Goal: Task Accomplishment & Management: Manage account settings

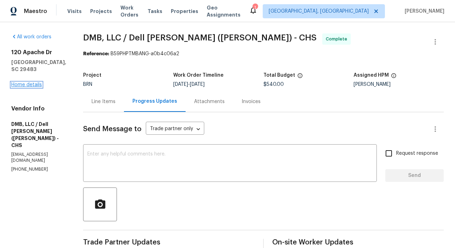
click at [29, 85] on link "Home details" at bounding box center [26, 84] width 31 height 5
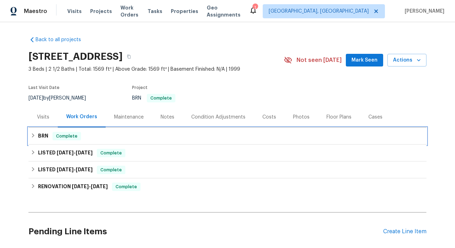
click at [104, 140] on div "BRN Complete" at bounding box center [228, 136] width 394 height 8
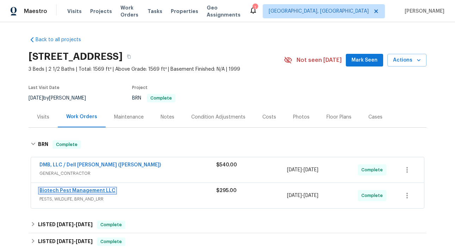
click at [80, 192] on link "Biotech Pest Management LLC" at bounding box center [77, 191] width 76 height 5
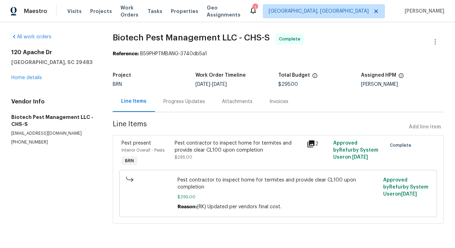
click at [182, 107] on div "Progress Updates" at bounding box center [184, 101] width 59 height 21
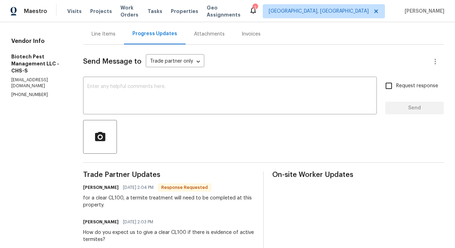
scroll to position [32, 0]
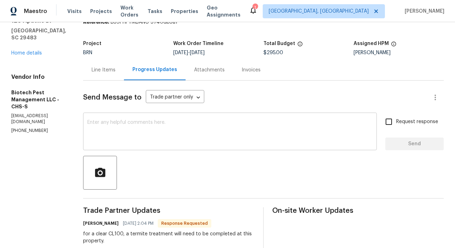
click at [97, 126] on textarea at bounding box center [229, 132] width 285 height 25
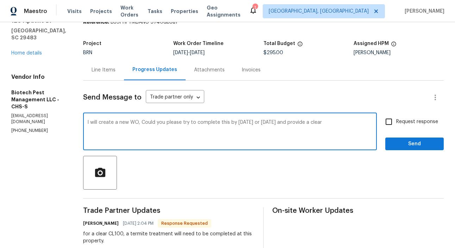
click at [136, 122] on textarea "I will create a new WO, Could you please try to complete this by today or tomor…" at bounding box center [229, 132] width 285 height 25
type textarea "I will create a new WO now, Could you please try to complete this by today or t…"
click at [393, 120] on input "Request response" at bounding box center [389, 122] width 15 height 15
checkbox input "true"
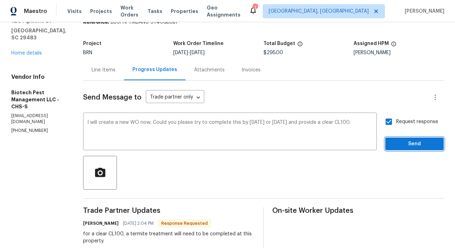
click at [416, 142] on span "Send" at bounding box center [414, 144] width 47 height 9
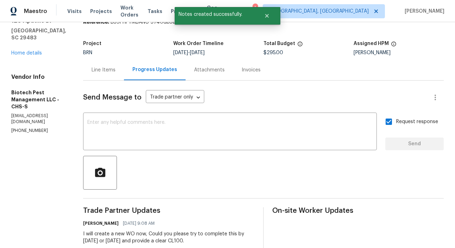
click at [96, 73] on div "Line Items" at bounding box center [104, 70] width 24 height 7
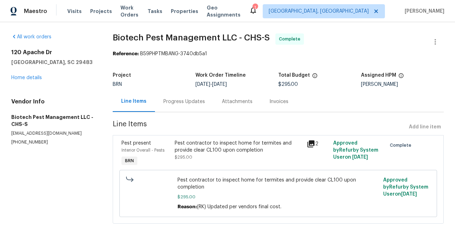
click at [170, 153] on div "Interior Overall - Pests" at bounding box center [146, 150] width 49 height 7
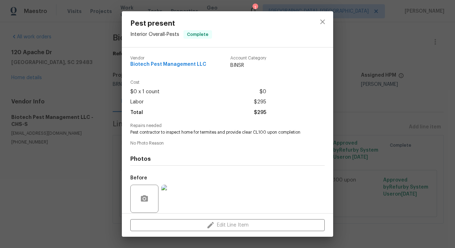
click at [146, 132] on span "Pest contractor to inspect home for termites and provide clear CL100 upon compl…" at bounding box center [217, 133] width 175 height 6
copy span "Pest contractor to inspect home for termites and provide clear CL100 upon compl…"
click at [82, 116] on div "Pest present Interior Overall - Pests Complete Vendor Biotech Pest Management L…" at bounding box center [227, 124] width 455 height 248
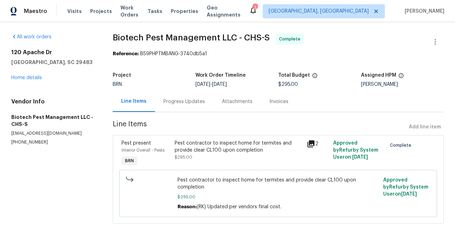
click at [31, 144] on p "(843) 442-3909" at bounding box center [53, 143] width 85 height 6
copy p "(843) 442-3909"
click at [33, 81] on div "120 Apache Dr Summerville, SC 29483 Home details" at bounding box center [53, 65] width 85 height 32
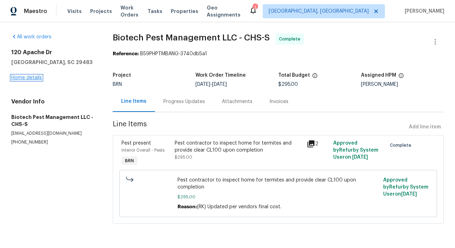
click at [24, 78] on link "Home details" at bounding box center [26, 77] width 31 height 5
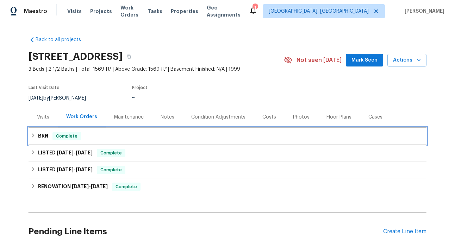
click at [112, 138] on div "BRN Complete" at bounding box center [228, 136] width 394 height 8
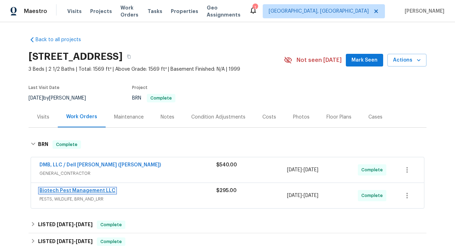
click at [74, 189] on link "Biotech Pest Management LLC" at bounding box center [77, 191] width 76 height 5
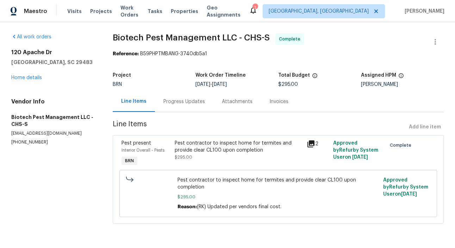
click at [175, 149] on div "Pest contractor to inspect home for termites and provide clear CL100 upon compl…" at bounding box center [239, 147] width 128 height 14
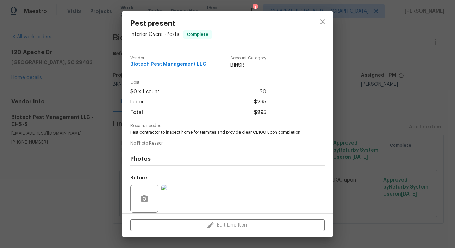
click at [183, 130] on span "Pest contractor to inspect home for termites and provide clear CL100 upon compl…" at bounding box center [217, 133] width 175 height 6
copy span "Pest contractor to inspect home for termites and provide clear CL100 upon compl…"
click at [39, 130] on div "Pest present Interior Overall - Pests Complete Vendor Biotech Pest Management L…" at bounding box center [227, 124] width 455 height 248
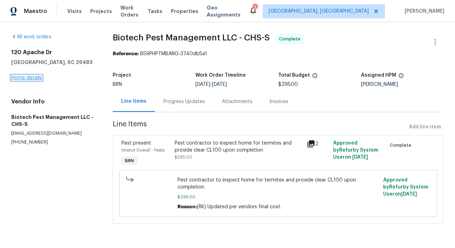
click at [32, 76] on link "Home details" at bounding box center [26, 77] width 31 height 5
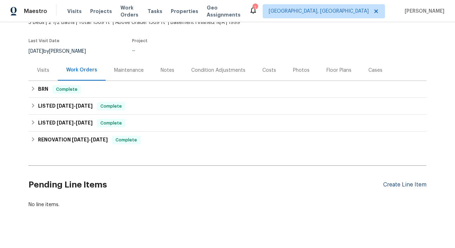
scroll to position [55, 0]
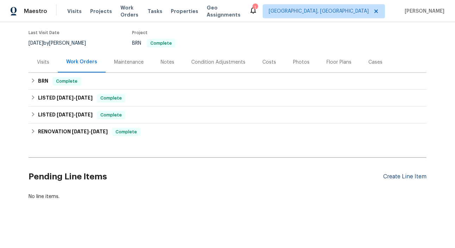
click at [402, 178] on div "Create Line Item" at bounding box center [404, 177] width 43 height 7
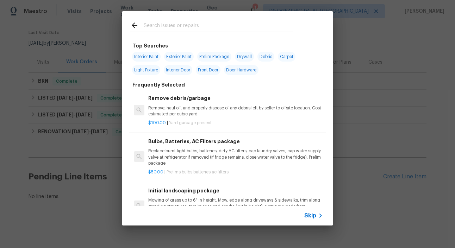
click at [316, 218] on span "Skip" at bounding box center [311, 216] width 12 height 7
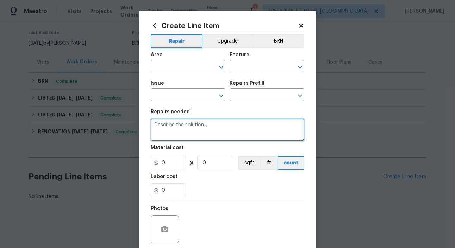
click at [200, 139] on textarea at bounding box center [228, 130] width 154 height 23
paste textarea "Pest contractor to inspect home for termites and provide clear CL100 upon compl…"
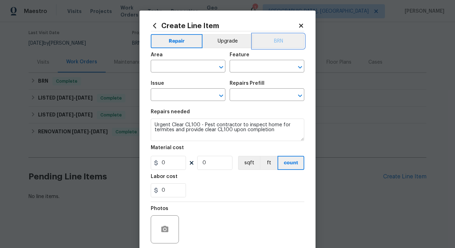
click at [283, 42] on button "BRN" at bounding box center [279, 41] width 52 height 14
click at [186, 68] on input "text" at bounding box center [178, 67] width 55 height 11
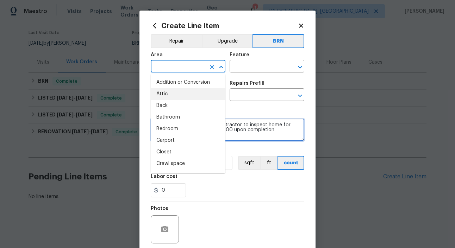
click at [257, 120] on textarea "Urgent Clear CL100 - Pest contractor to inspect home for termites and provide c…" at bounding box center [228, 130] width 154 height 23
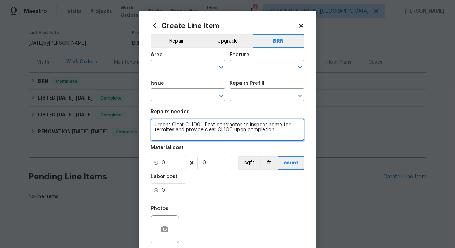
click at [172, 123] on textarea "Urgent Clear CL100 - Pest contractor to inspect home for termites and provide c…" at bounding box center [228, 130] width 154 height 23
type textarea "Urgent Need Clear CL100 - Pest contractor to inspect home for termites and prov…"
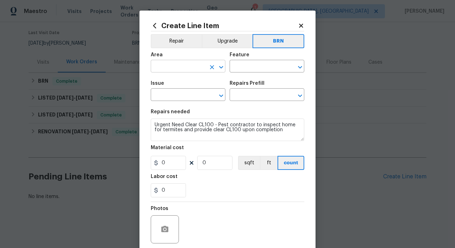
click at [182, 69] on input "text" at bounding box center [178, 67] width 55 height 11
type input "Interior Overall"
click at [247, 63] on input "text" at bounding box center [257, 67] width 55 height 11
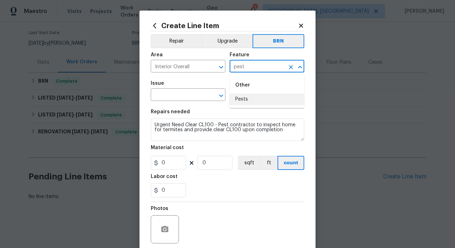
click at [249, 98] on li "Pests" at bounding box center [267, 100] width 75 height 12
type input "Pests"
click at [170, 93] on input "text" at bounding box center [178, 95] width 55 height 11
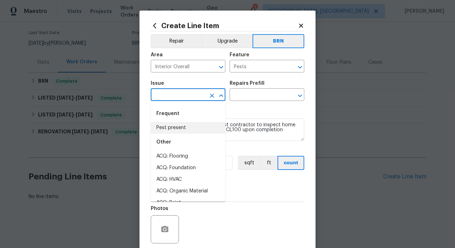
click at [180, 123] on li "Pest present" at bounding box center [188, 128] width 75 height 12
type input "Pest present"
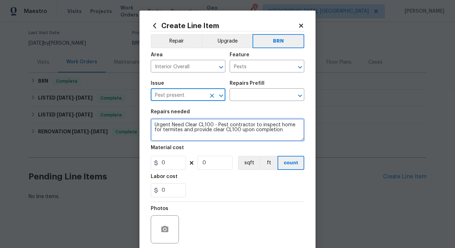
click at [212, 128] on textarea "Urgent Need Clear CL100 - Pest contractor to inspect home for termites and prov…" at bounding box center [228, 130] width 154 height 23
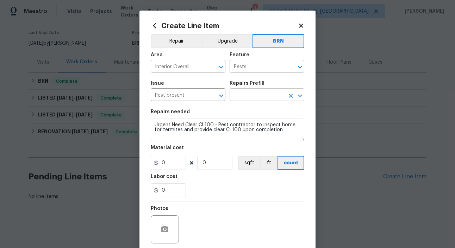
click at [259, 93] on input "text" at bounding box center [257, 95] width 55 height 11
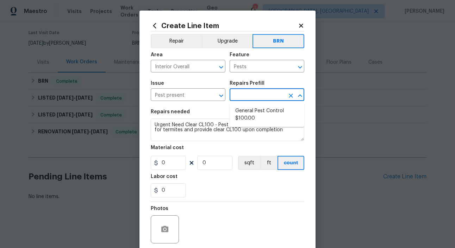
click at [264, 104] on ul "General Pest Control $100.00" at bounding box center [267, 115] width 75 height 25
click at [266, 110] on li "General Pest Control $100.00" at bounding box center [267, 114] width 75 height 19
type textarea "General pest treatment for active pest/insect infestation - non termite"
type input "1"
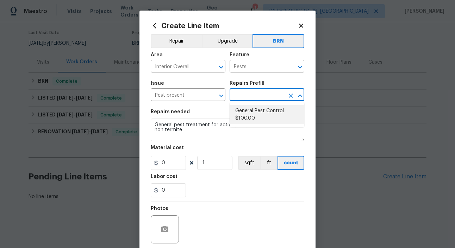
type input "General Pest Control $100.00"
type input "100"
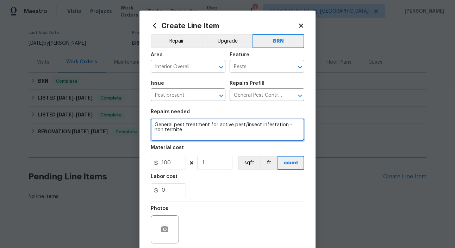
click at [210, 127] on textarea "General pest treatment for active pest/insect infestation - non termite" at bounding box center [228, 130] width 154 height 23
paste textarea "Urgent Need Clear CL100 - Pest contractor to inspect home for termites and prov…"
type textarea "Urgent Need Clear CL100 - Pest contractor to inspect home for termites and prov…"
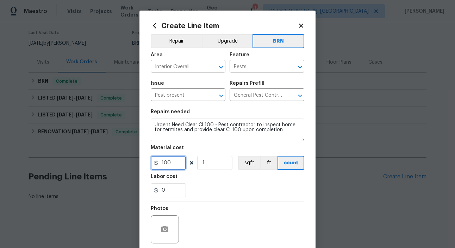
click at [178, 160] on input "100" at bounding box center [168, 163] width 35 height 14
type input "1"
click at [206, 193] on div "0" at bounding box center [228, 191] width 154 height 14
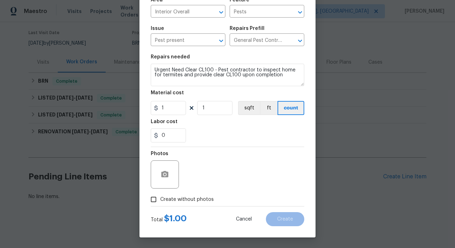
click at [192, 199] on span "Create without photos" at bounding box center [187, 199] width 54 height 7
click at [160, 199] on input "Create without photos" at bounding box center [153, 199] width 13 height 13
checkbox input "true"
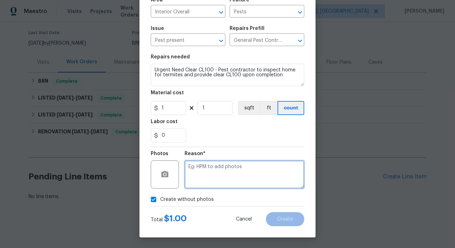
click at [222, 186] on textarea at bounding box center [245, 175] width 120 height 28
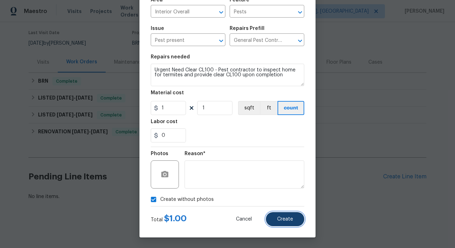
click at [284, 214] on button "Create" at bounding box center [285, 220] width 38 height 14
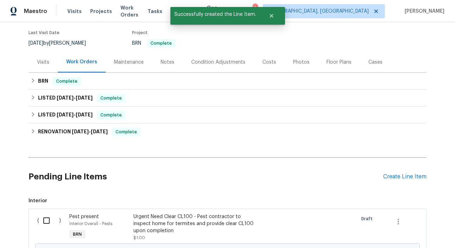
scroll to position [142, 0]
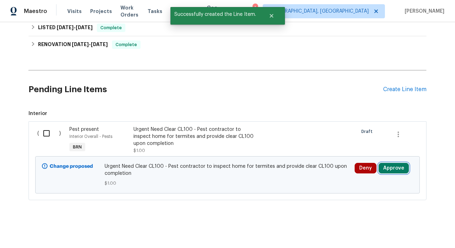
click at [397, 170] on button "Approve" at bounding box center [394, 168] width 30 height 11
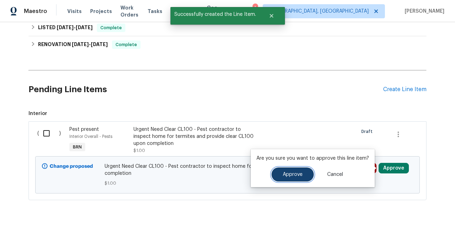
click at [293, 174] on span "Approve" at bounding box center [293, 174] width 20 height 5
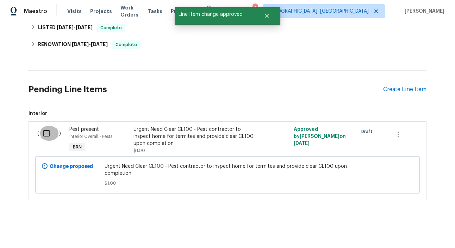
click at [48, 134] on input "checkbox" at bounding box center [49, 133] width 20 height 15
checkbox input "true"
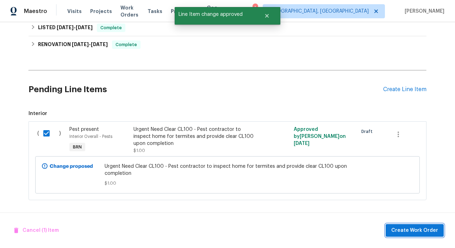
click at [411, 227] on span "Create Work Order" at bounding box center [415, 231] width 47 height 9
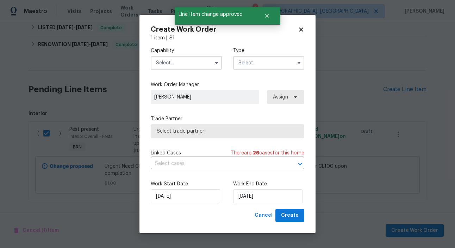
click at [282, 64] on input "text" at bounding box center [268, 63] width 71 height 14
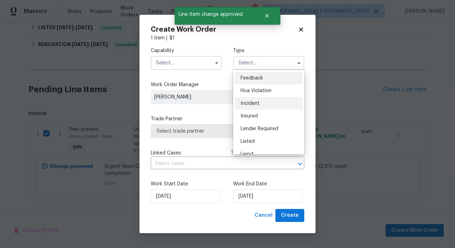
scroll to position [84, 0]
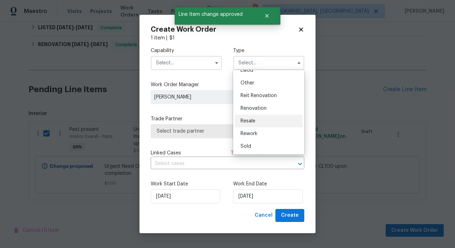
click at [257, 119] on div "Resale" at bounding box center [269, 121] width 68 height 13
type input "Resale"
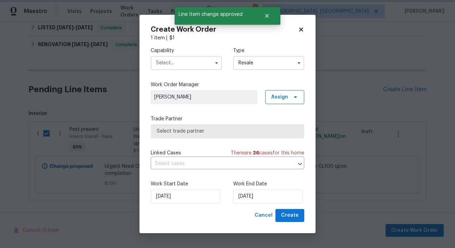
scroll to position [0, 0]
click at [202, 64] on input "text" at bounding box center [186, 63] width 71 height 14
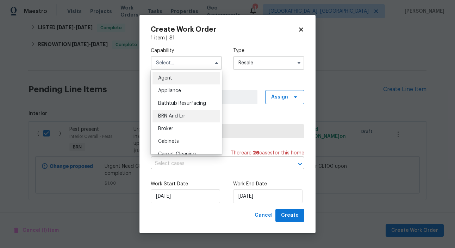
click at [179, 110] on div "BRN And Lrr" at bounding box center [187, 116] width 68 height 13
type input "BRN And Lrr"
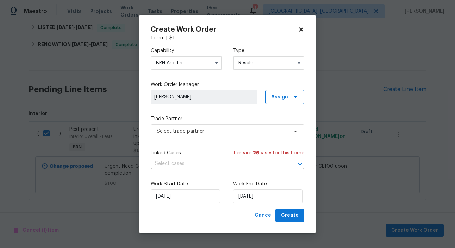
click at [236, 132] on span "Select trade partner" at bounding box center [222, 131] width 131 height 7
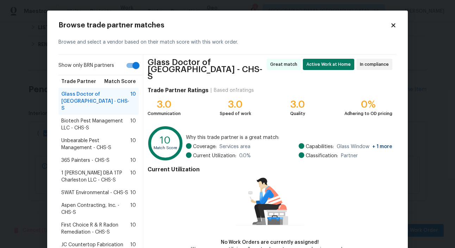
click at [99, 121] on span "Biotech Pest Management LLC - CHS-S" at bounding box center [95, 125] width 69 height 14
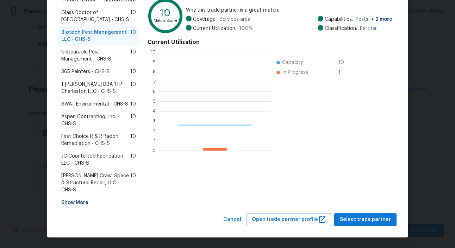
scroll to position [99, 112]
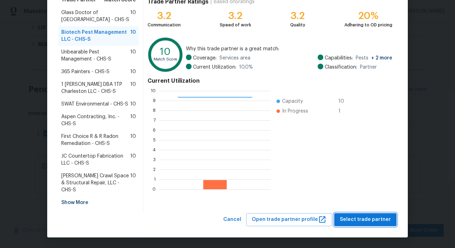
click at [381, 220] on span "Select trade partner" at bounding box center [365, 220] width 51 height 9
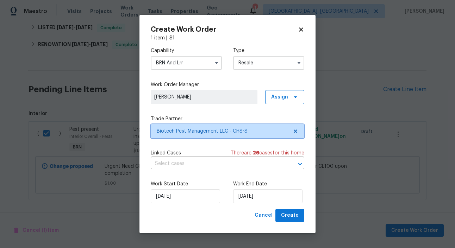
scroll to position [0, 0]
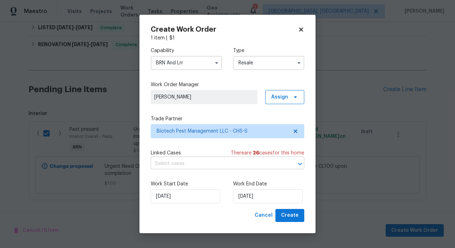
click at [220, 164] on input "text" at bounding box center [218, 164] width 134 height 11
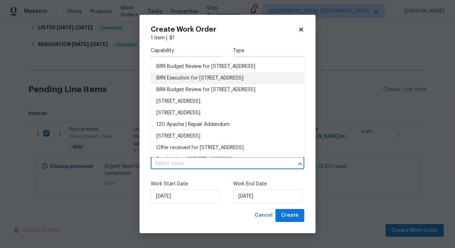
click at [208, 84] on li "BRN Execution for 120 Apache Dr, Summerville, SC 29483" at bounding box center [228, 79] width 154 height 12
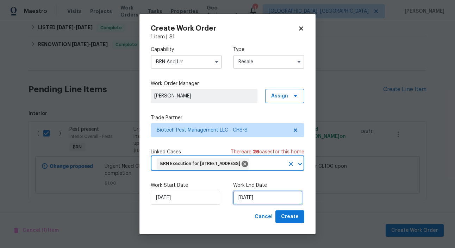
click at [251, 205] on input "[DATE]" at bounding box center [267, 198] width 69 height 14
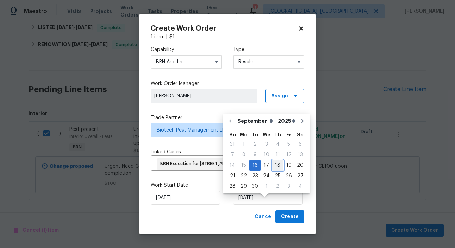
click at [276, 166] on div "18" at bounding box center [277, 166] width 11 height 10
type input "9/18/2025"
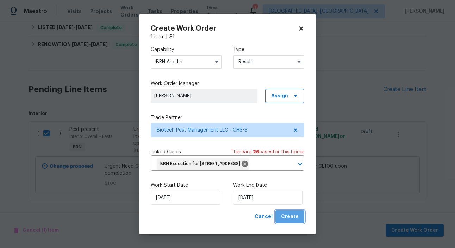
click at [293, 222] on span "Create" at bounding box center [290, 217] width 18 height 9
checkbox input "false"
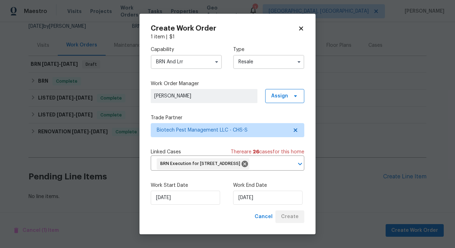
scroll to position [72, 0]
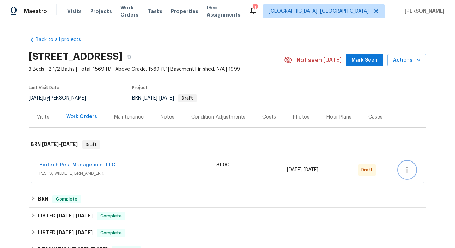
click at [401, 169] on button "button" at bounding box center [407, 170] width 17 height 17
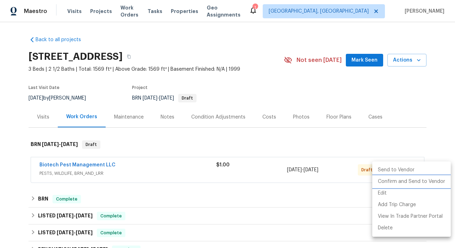
click at [443, 180] on li "Confirm and Send to Vendor" at bounding box center [412, 182] width 79 height 12
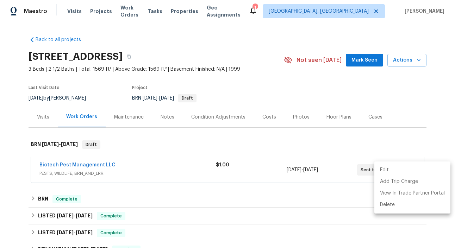
click at [70, 167] on div at bounding box center [227, 124] width 455 height 248
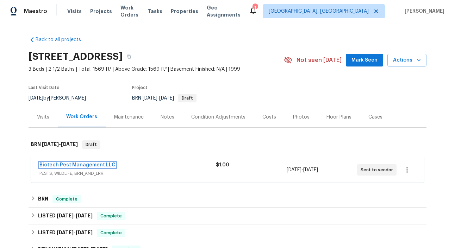
click at [84, 167] on link "Biotech Pest Management LLC" at bounding box center [77, 165] width 76 height 5
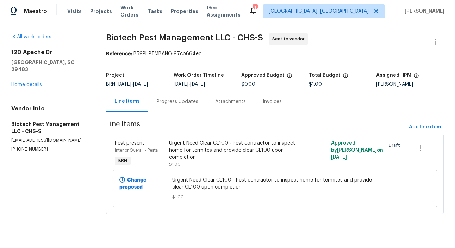
click at [179, 109] on div "Progress Updates" at bounding box center [177, 101] width 59 height 21
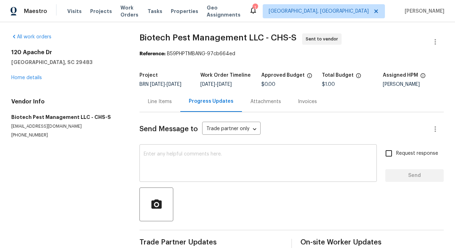
click at [172, 156] on div "x ​" at bounding box center [259, 164] width 238 height 36
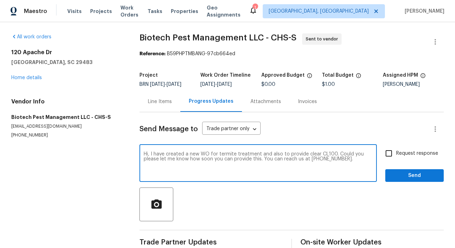
type textarea "Hi, I have created a new WO for termite treatment and also to provide clear CL1…"
click at [397, 160] on input "Request response" at bounding box center [389, 153] width 15 height 15
checkbox input "true"
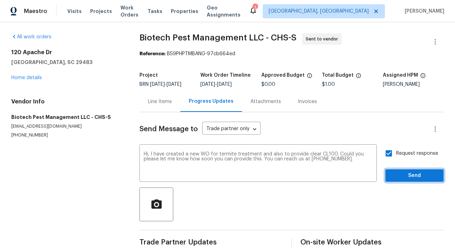
click at [415, 179] on span "Send" at bounding box center [414, 176] width 47 height 9
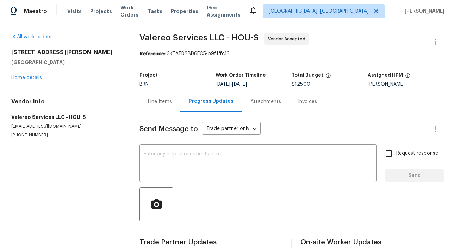
scroll to position [41, 0]
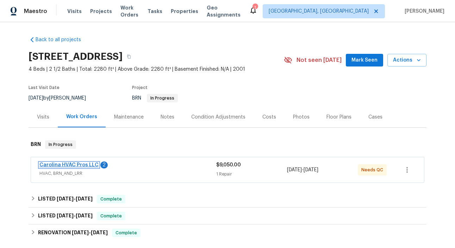
click at [82, 166] on link "Carolina HVAC Pros LLC" at bounding box center [68, 165] width 59 height 5
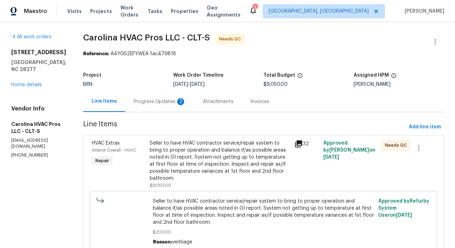
click at [168, 105] on div "Progress Updates 2" at bounding box center [160, 101] width 52 height 7
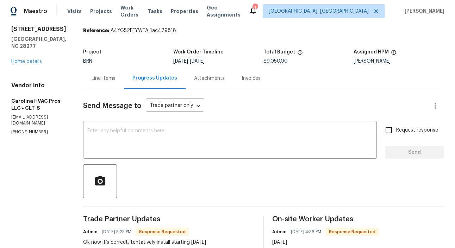
scroll to position [21, 0]
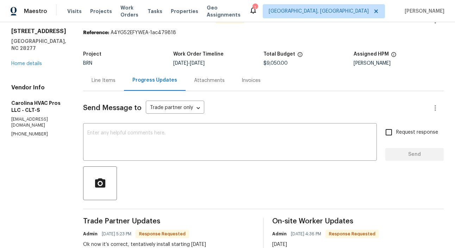
click at [101, 76] on div "Line Items" at bounding box center [103, 80] width 41 height 21
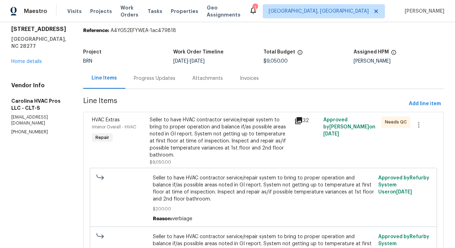
scroll to position [10, 0]
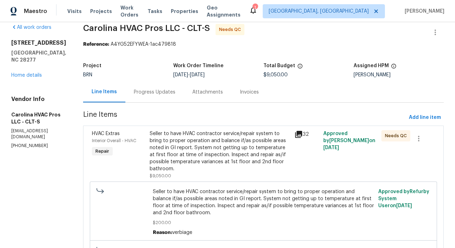
click at [162, 81] on div "Project BRN Work Order Timeline 9/3/2025 - 9/5/2025 Total Budget $9,050.00 Assi…" at bounding box center [263, 70] width 361 height 23
click at [160, 93] on div "Progress Updates" at bounding box center [155, 92] width 42 height 7
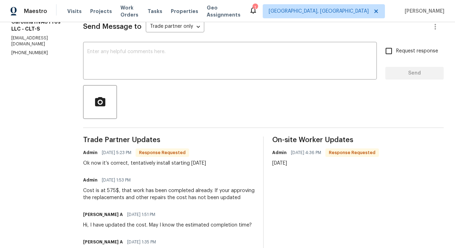
scroll to position [104, 0]
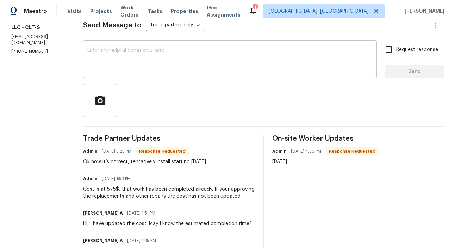
click at [121, 51] on textarea at bounding box center [229, 60] width 285 height 25
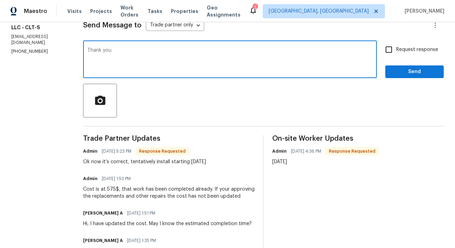
type textarea "Thank you."
click at [390, 51] on input "Request response" at bounding box center [389, 49] width 15 height 15
checkbox input "true"
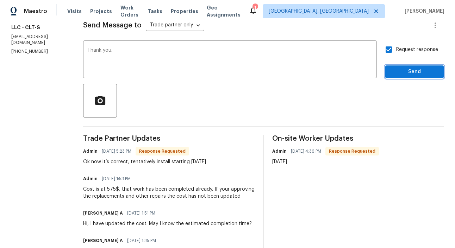
click at [416, 74] on span "Send" at bounding box center [414, 72] width 47 height 9
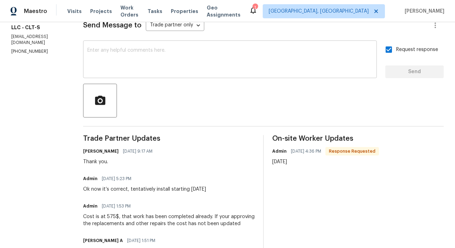
click at [126, 69] on textarea at bounding box center [229, 60] width 285 height 25
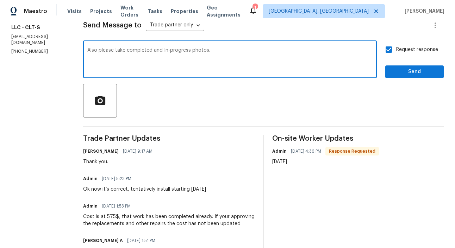
type textarea "Also please take completed and In-progress photos."
click at [408, 69] on span "Send" at bounding box center [414, 72] width 47 height 9
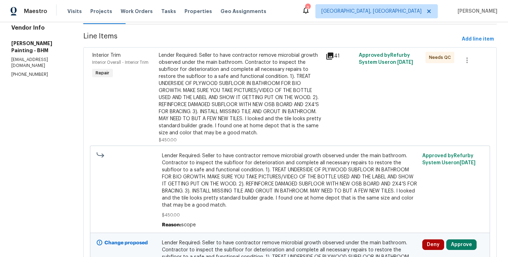
scroll to position [226, 0]
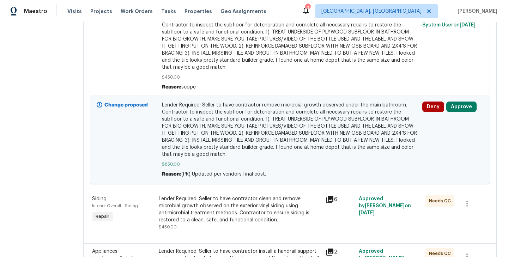
click at [480, 112] on div "Deny Approve" at bounding box center [452, 107] width 61 height 11
click at [471, 112] on button "Approve" at bounding box center [461, 107] width 30 height 11
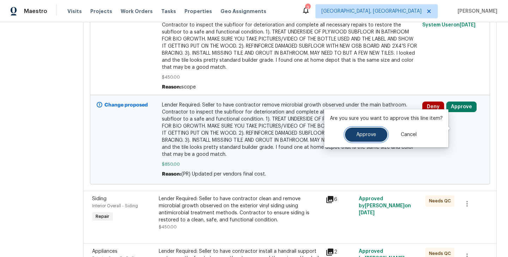
click at [365, 133] on span "Approve" at bounding box center [366, 134] width 20 height 5
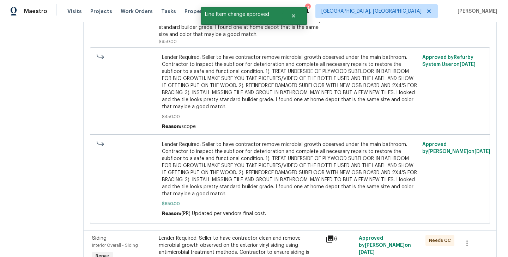
scroll to position [177, 0]
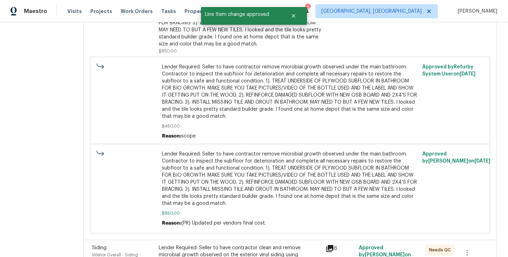
click at [66, 134] on section "All work orders [STREET_ADDRESS][PERSON_NAME] Home details Vendor Info [PERSON_…" at bounding box center [38, 105] width 55 height 497
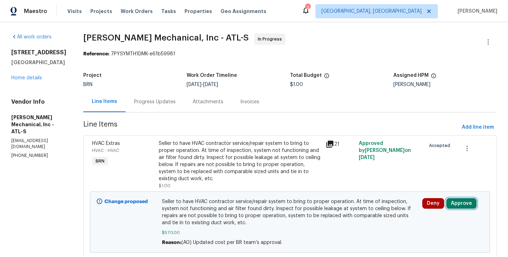
click at [457, 202] on button "Approve" at bounding box center [461, 203] width 30 height 11
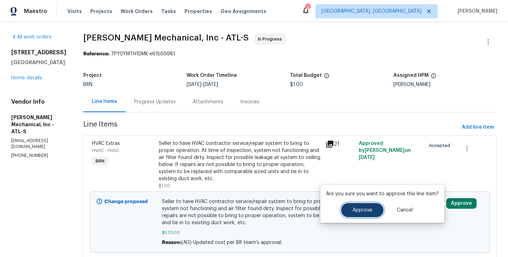
click at [358, 208] on span "Approve" at bounding box center [362, 210] width 20 height 5
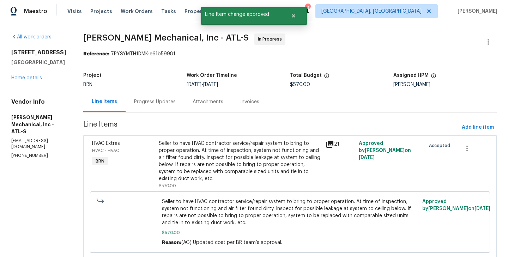
click at [96, 177] on div "HVAC Extras HVAC - HVAC BRN Seller to have HVAC contractor service/repair syste…" at bounding box center [289, 197] width 413 height 124
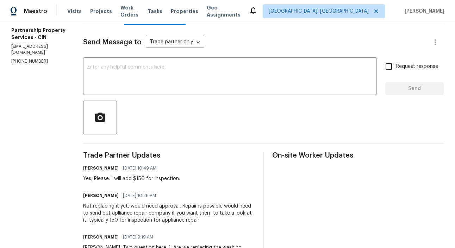
scroll to position [83, 0]
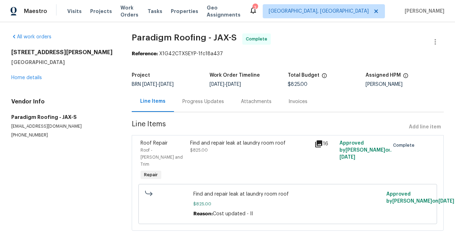
click at [209, 107] on div "Progress Updates" at bounding box center [203, 101] width 59 height 21
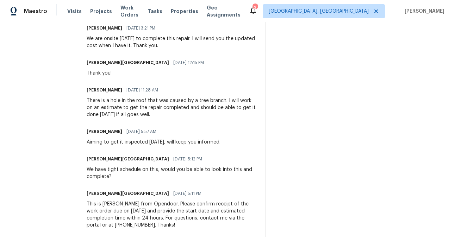
scroll to position [339, 0]
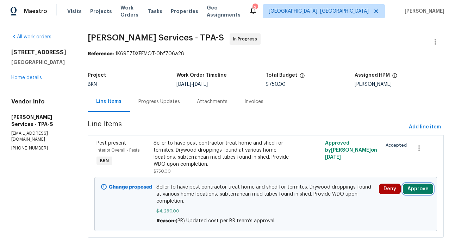
click at [422, 185] on button "Approve" at bounding box center [418, 189] width 30 height 11
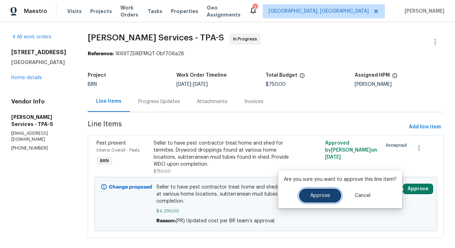
click at [319, 192] on button "Approve" at bounding box center [320, 196] width 42 height 14
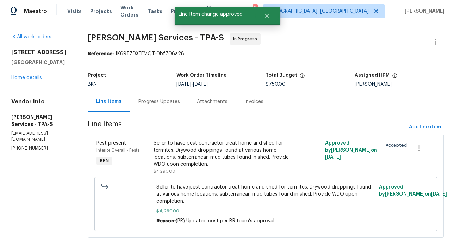
click at [178, 100] on div "Progress Updates" at bounding box center [160, 101] width 42 height 7
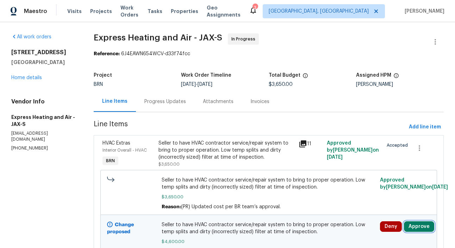
click at [414, 225] on button "Approve" at bounding box center [419, 227] width 30 height 11
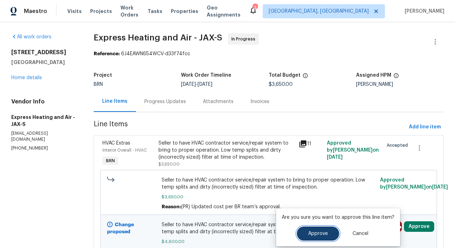
click at [326, 236] on span "Approve" at bounding box center [318, 234] width 20 height 5
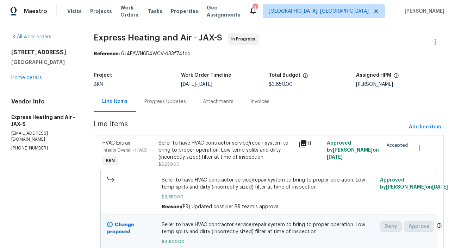
click at [162, 106] on div "Progress Updates" at bounding box center [165, 101] width 59 height 21
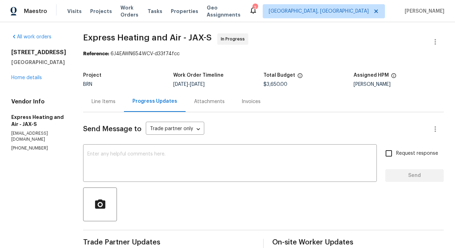
click at [102, 105] on div "Line Items" at bounding box center [104, 101] width 24 height 7
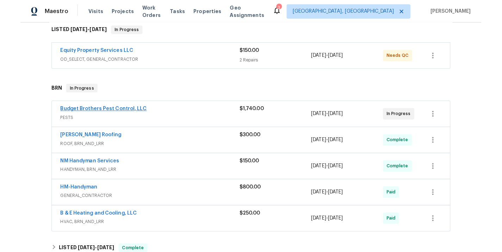
scroll to position [116, 0]
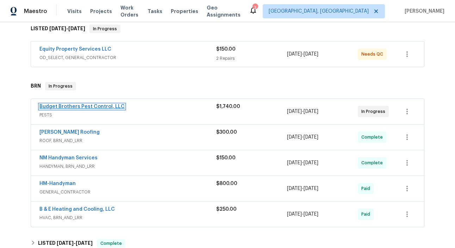
click at [88, 108] on link "Budget Brothers Pest Control, LLC" at bounding box center [81, 106] width 85 height 5
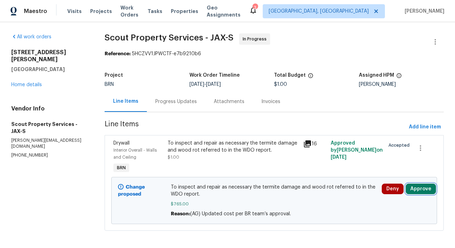
click at [429, 190] on button "Approve" at bounding box center [421, 189] width 30 height 11
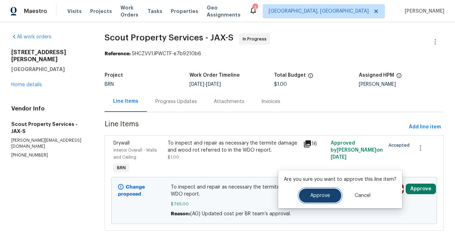
click at [305, 195] on button "Approve" at bounding box center [320, 196] width 42 height 14
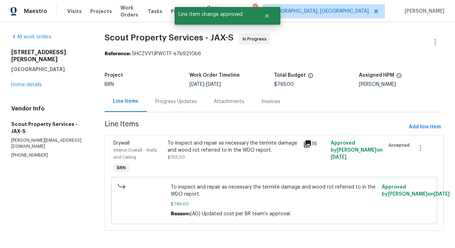
click at [65, 199] on section "All work orders 9408 Little John Rd Jacksonville, FL 32208 Home details Vendor …" at bounding box center [49, 136] width 76 height 206
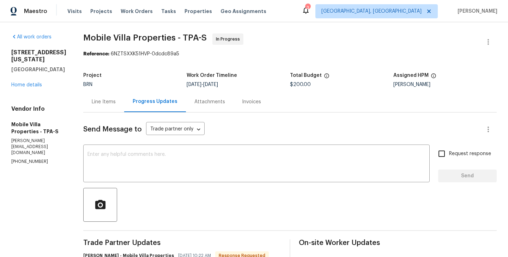
click at [94, 98] on div "Line Items" at bounding box center [103, 101] width 41 height 21
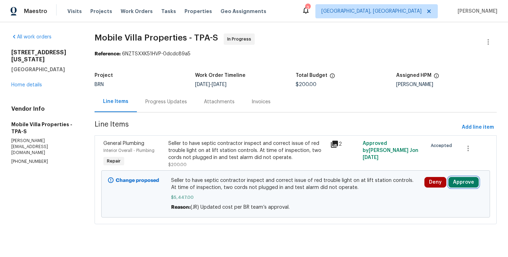
click at [469, 186] on button "Approve" at bounding box center [463, 182] width 30 height 11
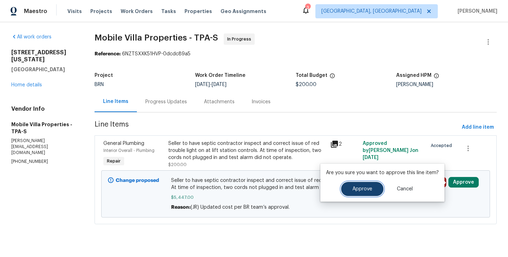
click at [358, 186] on span "Approve" at bounding box center [362, 188] width 20 height 5
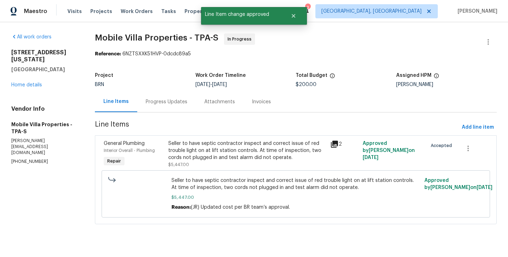
click at [148, 103] on div "Progress Updates" at bounding box center [167, 101] width 42 height 7
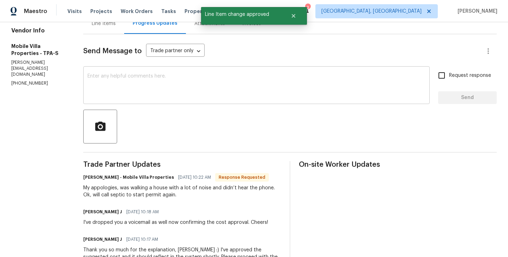
scroll to position [79, 0]
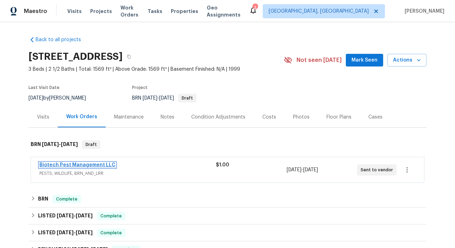
click at [85, 166] on link "Biotech Pest Management LLC" at bounding box center [77, 165] width 76 height 5
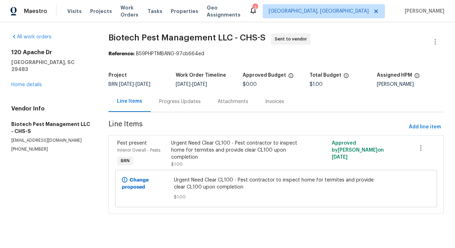
click at [178, 94] on div "Progress Updates" at bounding box center [180, 101] width 59 height 21
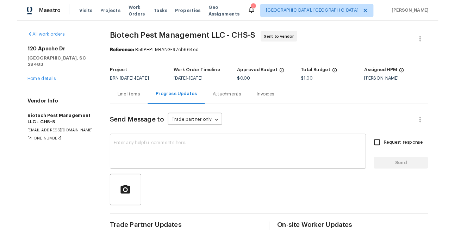
scroll to position [55, 0]
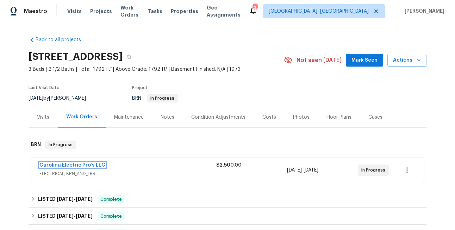
click at [87, 166] on link "Carolina Electric Pro's LLC" at bounding box center [72, 165] width 66 height 5
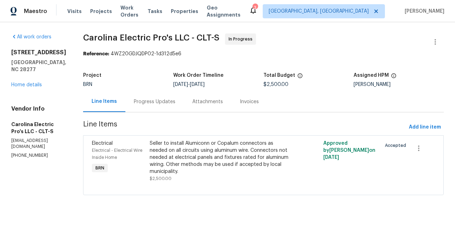
click at [174, 110] on div "Progress Updates" at bounding box center [154, 101] width 59 height 21
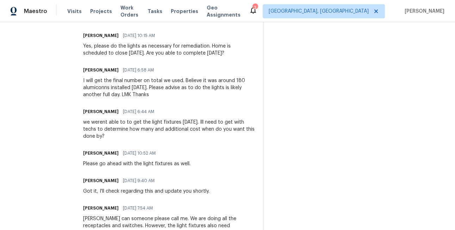
scroll to position [290, 0]
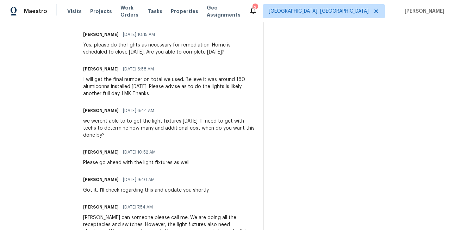
click at [162, 164] on div "Please go ahead with the light fixtures as well." at bounding box center [136, 162] width 107 height 7
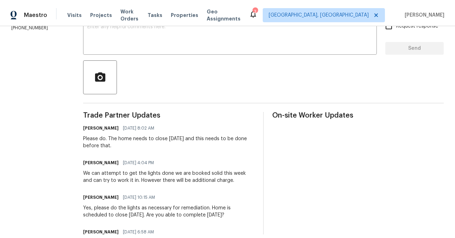
scroll to position [116, 0]
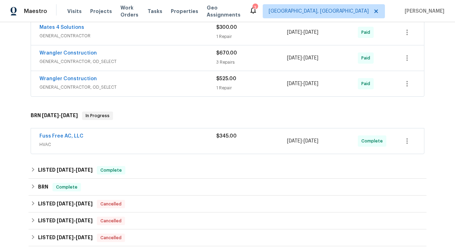
scroll to position [345, 0]
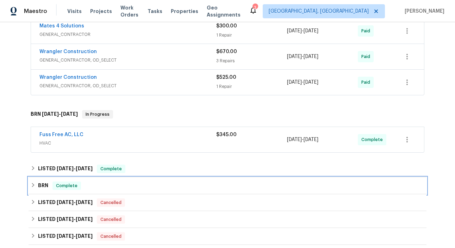
click at [87, 180] on div "BRN Complete" at bounding box center [228, 186] width 398 height 17
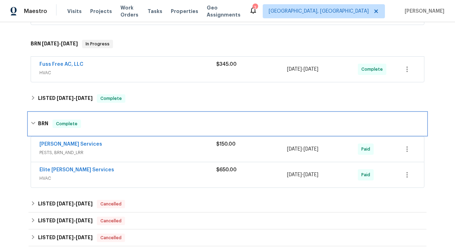
scroll to position [417, 0]
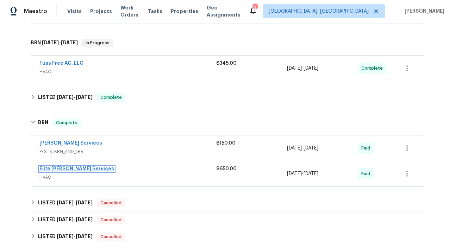
click at [79, 169] on link "Elite Manning Services" at bounding box center [76, 169] width 75 height 5
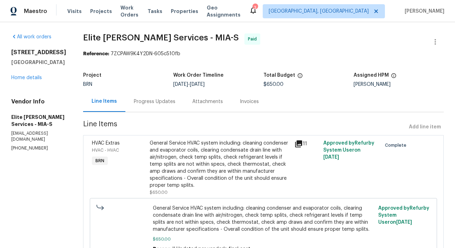
click at [165, 99] on div "Progress Updates" at bounding box center [155, 101] width 42 height 7
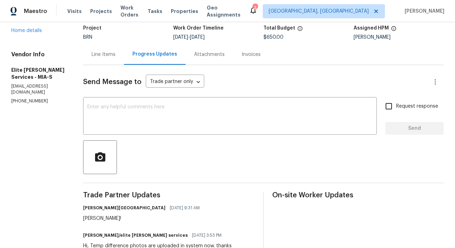
scroll to position [16, 0]
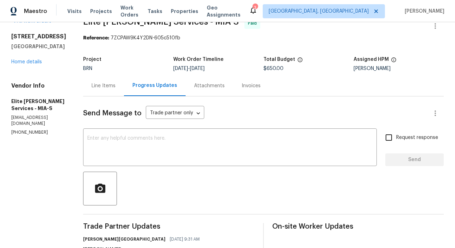
click at [116, 88] on div "Line Items" at bounding box center [104, 85] width 24 height 7
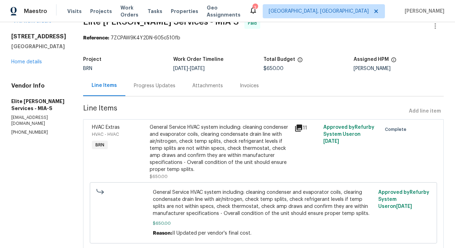
click at [148, 153] on div "HVAC Extras HVAC - HVAC BRN" at bounding box center [119, 152] width 58 height 61
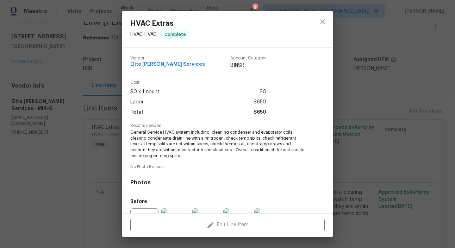
scroll to position [76, 0]
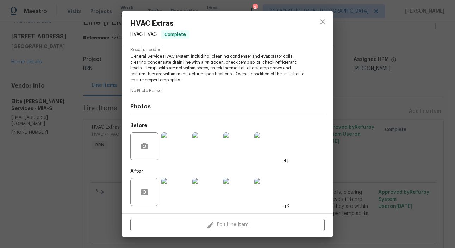
click at [183, 188] on img at bounding box center [175, 192] width 28 height 28
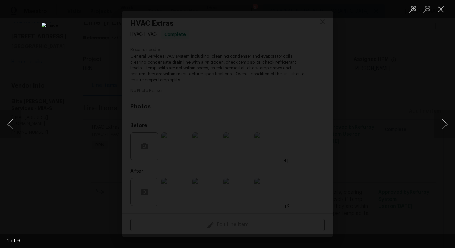
click at [74, 157] on div "Lightbox" at bounding box center [227, 124] width 455 height 248
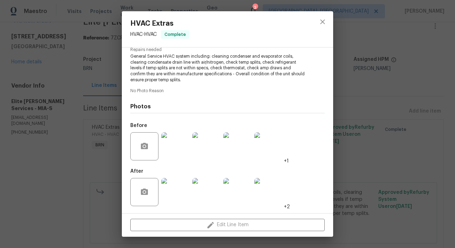
click at [89, 176] on div "HVAC Extras HVAC - HVAC Complete Vendor Elite Manning Services Account Category…" at bounding box center [227, 124] width 455 height 248
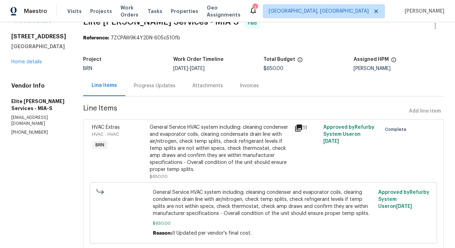
scroll to position [0, 0]
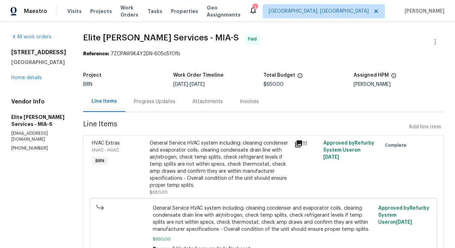
click at [117, 36] on span "Elite Manning Services - MIA-S" at bounding box center [161, 37] width 156 height 8
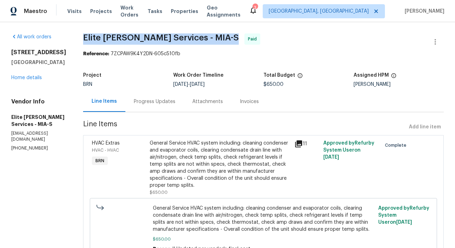
click at [30, 81] on div "9479 Lake Serena Dr Boca Raton, FL 33496 Home details" at bounding box center [38, 65] width 55 height 32
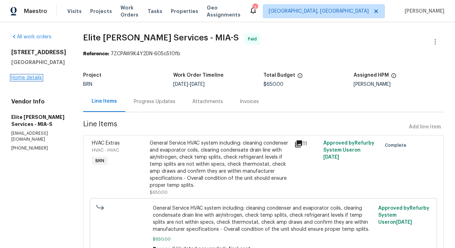
click at [27, 79] on link "Home details" at bounding box center [26, 77] width 31 height 5
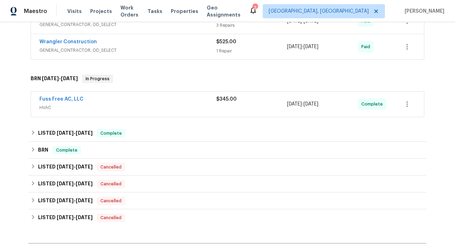
scroll to position [381, 0]
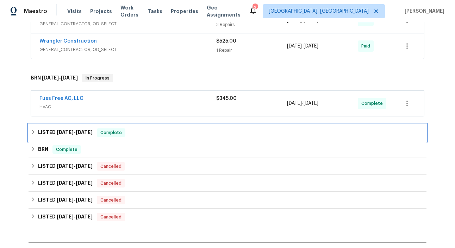
click at [82, 137] on div "LISTED 8/8/25 - 8/21/25 Complete" at bounding box center [228, 132] width 398 height 17
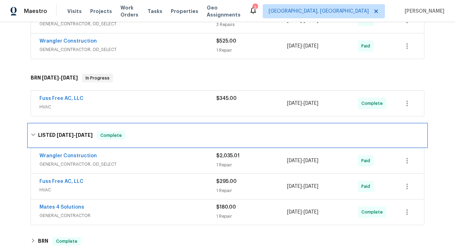
scroll to position [392, 0]
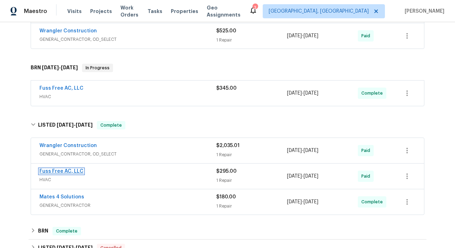
click at [49, 173] on link "Fuss Free AC, LLC" at bounding box center [61, 171] width 44 height 5
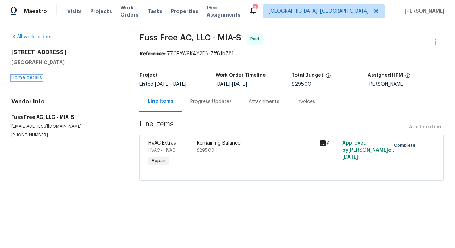
click at [36, 79] on link "Home details" at bounding box center [26, 77] width 31 height 5
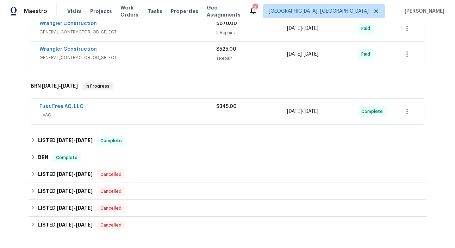
scroll to position [382, 0]
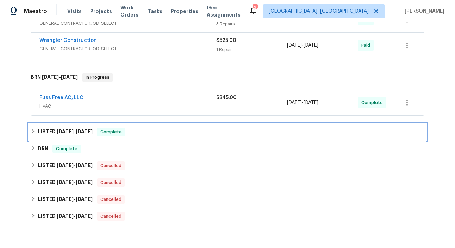
click at [57, 134] on span "8/8/25" at bounding box center [65, 131] width 17 height 5
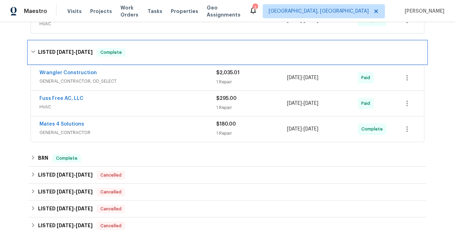
scroll to position [467, 0]
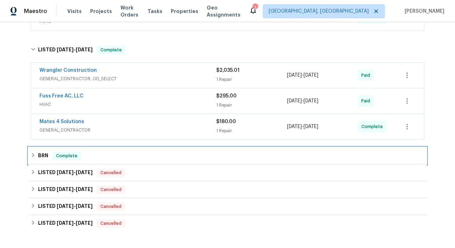
click at [57, 162] on div "BRN Complete" at bounding box center [228, 156] width 398 height 17
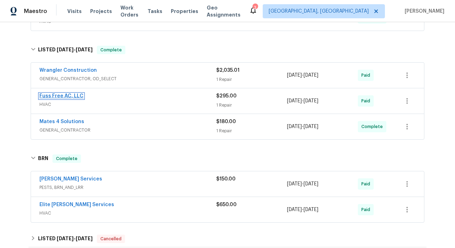
click at [53, 96] on link "Fuss Free AC, LLC" at bounding box center [61, 96] width 44 height 5
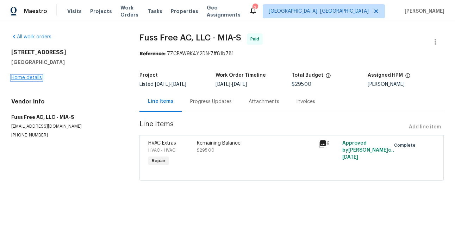
click at [30, 75] on link "Home details" at bounding box center [26, 77] width 31 height 5
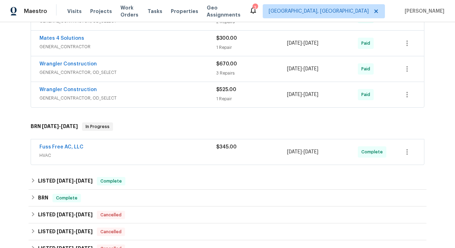
scroll to position [345, 0]
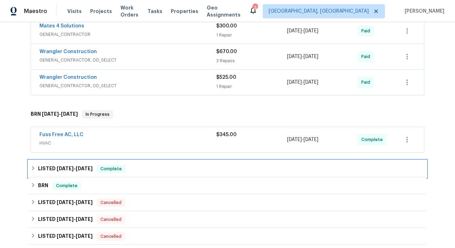
click at [59, 168] on span "8/8/25" at bounding box center [65, 168] width 17 height 5
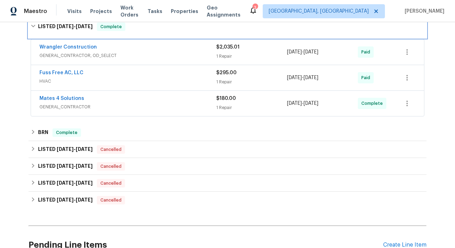
scroll to position [492, 0]
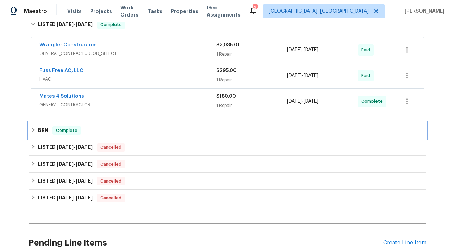
click at [59, 126] on div "BRN Complete" at bounding box center [228, 130] width 398 height 17
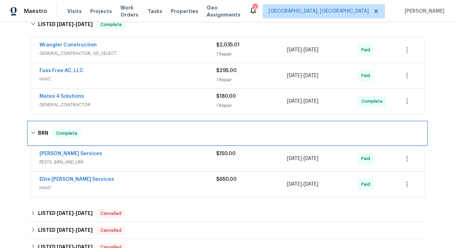
scroll to position [516, 0]
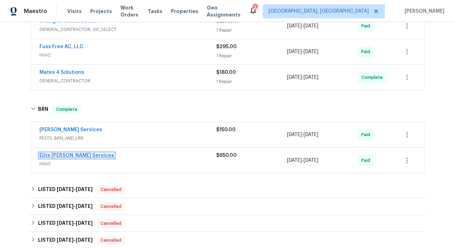
click at [71, 156] on link "Elite Manning Services" at bounding box center [76, 155] width 75 height 5
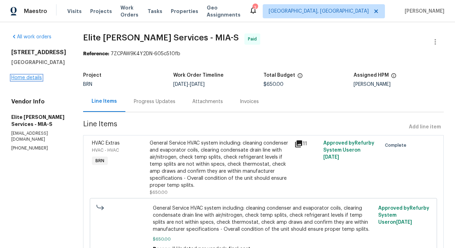
click at [27, 78] on link "Home details" at bounding box center [26, 77] width 31 height 5
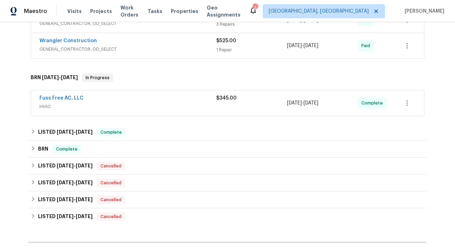
scroll to position [392, 0]
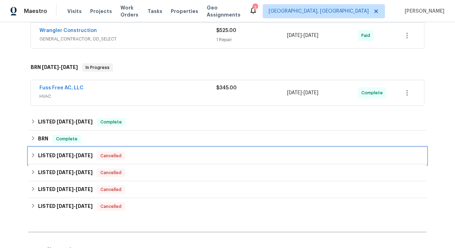
click at [136, 154] on div "LISTED 5/28/25 - 7/14/25 Cancelled" at bounding box center [228, 156] width 394 height 8
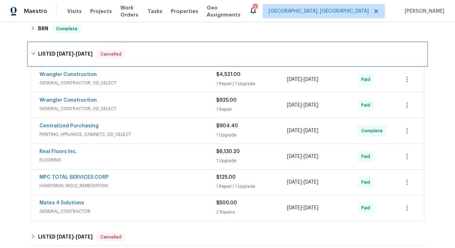
scroll to position [500, 0]
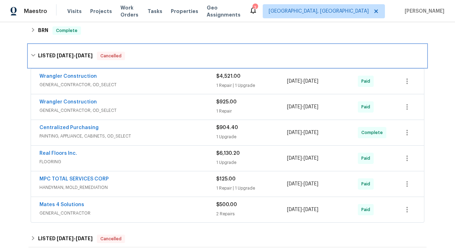
click at [140, 49] on div "LISTED 5/28/25 - 7/14/25 Cancelled" at bounding box center [228, 56] width 398 height 23
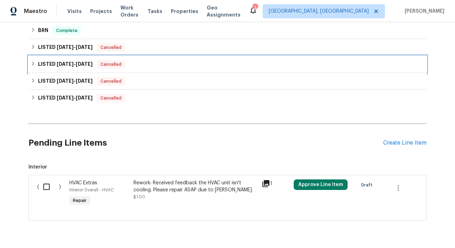
click at [142, 66] on div "LISTED 5/16/25 - 5/20/25 Cancelled" at bounding box center [228, 64] width 394 height 8
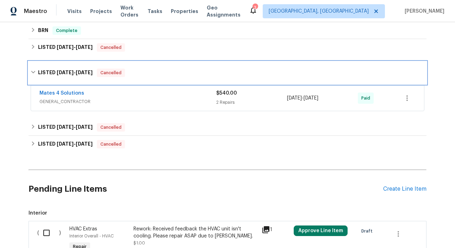
click at [142, 66] on div "LISTED 5/16/25 - 5/20/25 Cancelled" at bounding box center [228, 73] width 398 height 23
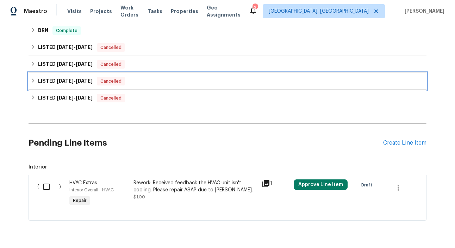
click at [143, 83] on div "LISTED 4/11/25 - 4/22/25 Cancelled" at bounding box center [228, 81] width 394 height 8
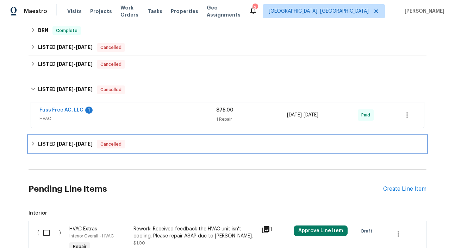
click at [141, 137] on div "LISTED 1/8/25 - 1/9/25 Cancelled" at bounding box center [228, 144] width 398 height 17
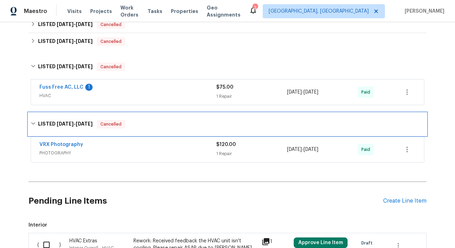
scroll to position [533, 0]
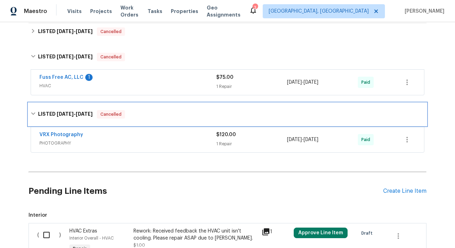
click at [152, 116] on div "LISTED 1/8/25 - 1/9/25 Cancelled" at bounding box center [228, 114] width 394 height 8
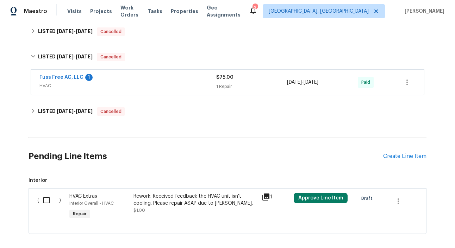
click at [144, 87] on span "HVAC" at bounding box center [127, 85] width 177 height 7
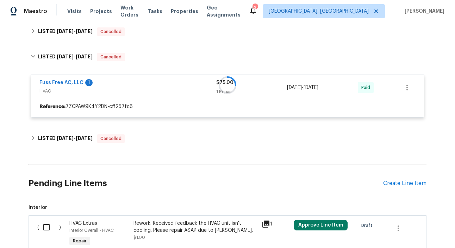
scroll to position [522, 0]
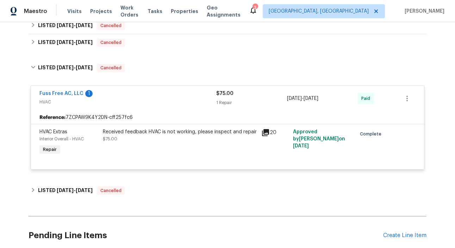
click at [140, 93] on div "Fuss Free AC, LLC 1" at bounding box center [127, 94] width 177 height 8
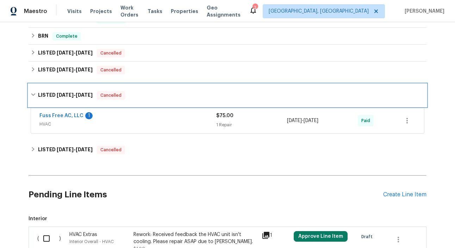
click at [144, 96] on div "LISTED 4/11/25 - 4/22/25 Cancelled" at bounding box center [228, 95] width 394 height 8
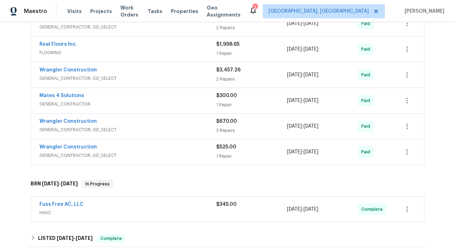
scroll to position [277, 0]
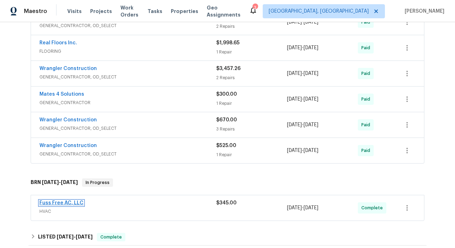
click at [69, 204] on link "Fuss Free AC, LLC" at bounding box center [61, 203] width 44 height 5
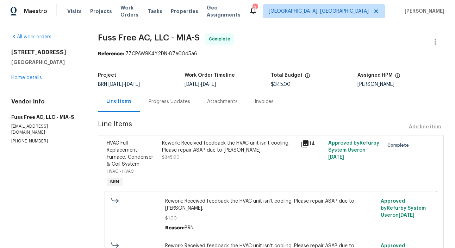
click at [161, 36] on span "Fuss Free AC, LLC - MIA-S" at bounding box center [149, 37] width 102 height 8
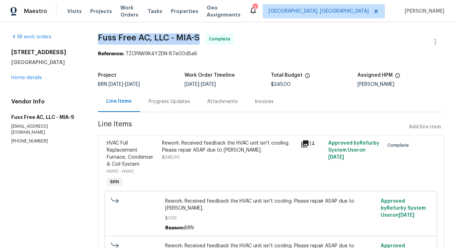
copy span "Fuss Free AC, LLC - MIA-S"
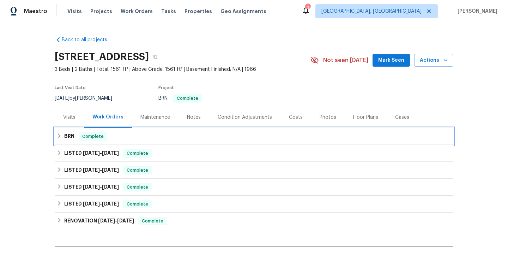
click at [112, 135] on div "BRN Complete" at bounding box center [254, 136] width 394 height 8
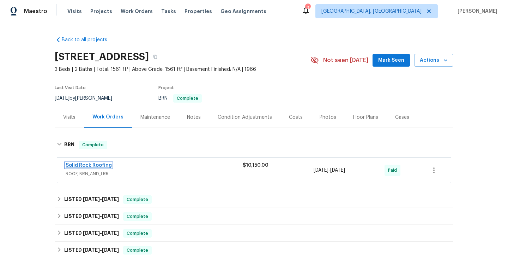
click at [100, 166] on link "Solid Rock Roofing" at bounding box center [89, 165] width 46 height 5
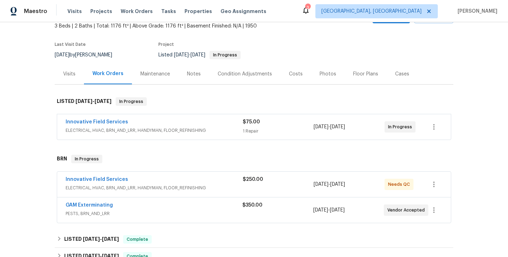
scroll to position [45, 0]
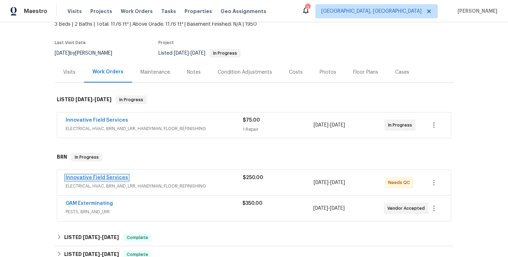
click at [105, 179] on link "Innovative Field Services" at bounding box center [97, 177] width 62 height 5
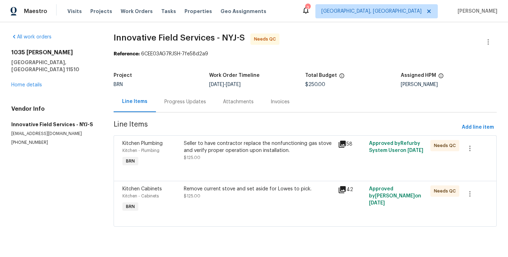
click at [182, 158] on div "Seller to have contractor replace the nonfunctioning gas stove and verify prope…" at bounding box center [259, 154] width 154 height 32
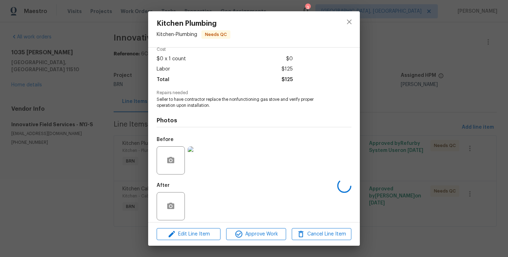
scroll to position [38, 0]
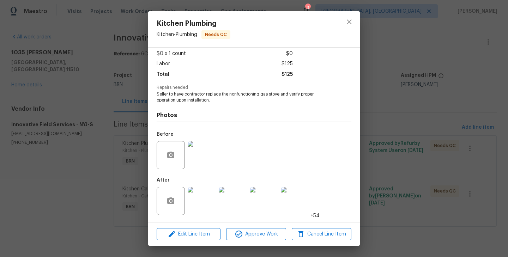
click at [103, 113] on div "Kitchen Plumbing Kitchen - Plumbing Needs QC Vendor Innovative Field Services A…" at bounding box center [254, 128] width 508 height 257
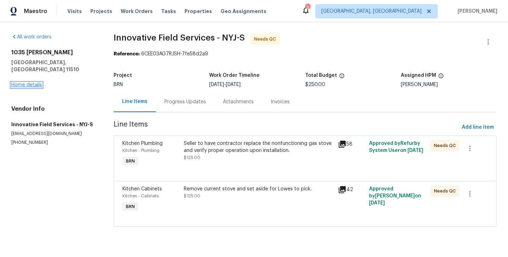
click at [32, 82] on link "Home details" at bounding box center [26, 84] width 31 height 5
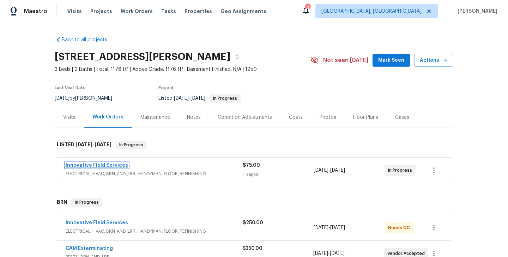
click at [99, 165] on link "Innovative Field Services" at bounding box center [97, 165] width 62 height 5
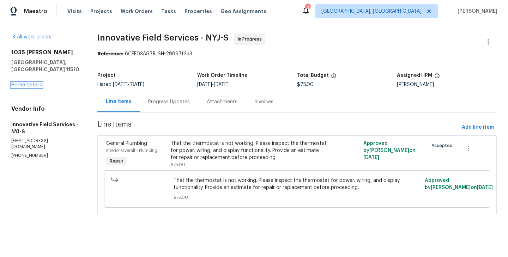
click at [31, 82] on link "Home details" at bounding box center [26, 84] width 31 height 5
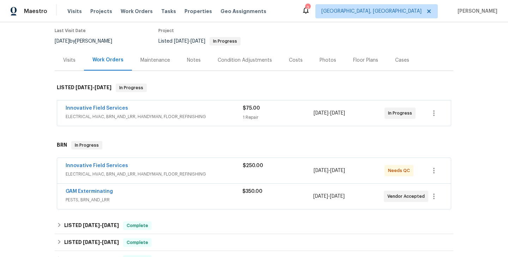
scroll to position [58, 0]
click at [108, 165] on link "Innovative Field Services" at bounding box center [97, 164] width 62 height 5
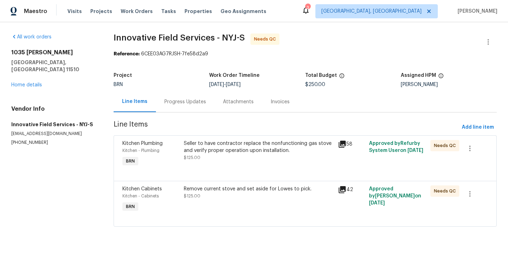
click at [180, 143] on div "Kitchen Plumbing Kitchen - Plumbing BRN" at bounding box center [151, 154] width 62 height 32
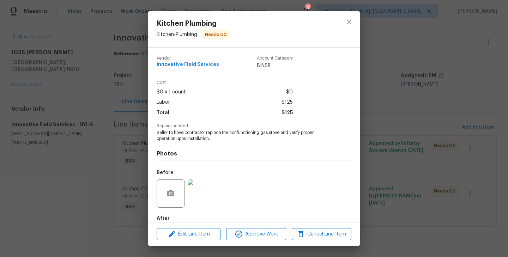
scroll to position [38, 0]
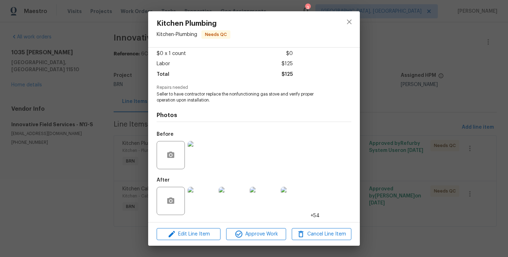
click at [214, 195] on img at bounding box center [202, 201] width 28 height 28
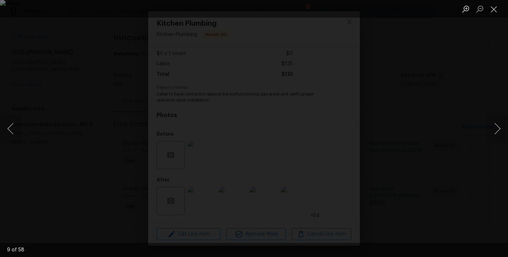
click at [68, 123] on div "Lightbox" at bounding box center [254, 128] width 508 height 257
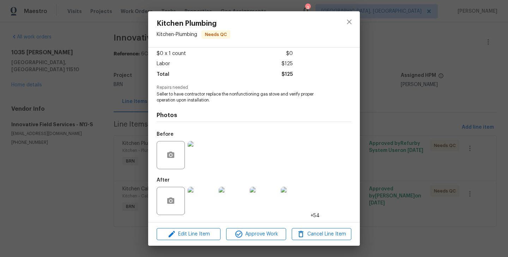
click at [121, 181] on div "Kitchen Plumbing Kitchen - Plumbing Needs QC Vendor Innovative Field Services A…" at bounding box center [254, 128] width 508 height 257
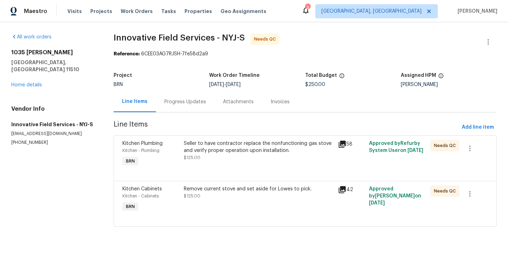
click at [172, 197] on div "Kitchen - Cabinets" at bounding box center [150, 195] width 57 height 7
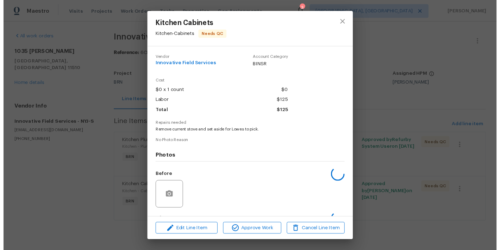
scroll to position [44, 0]
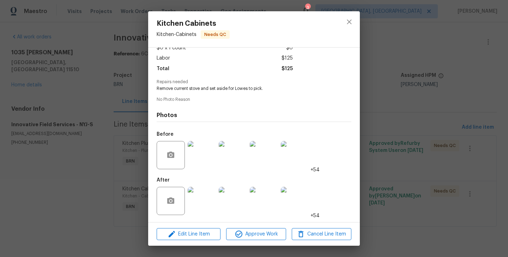
click at [208, 191] on img at bounding box center [202, 201] width 28 height 28
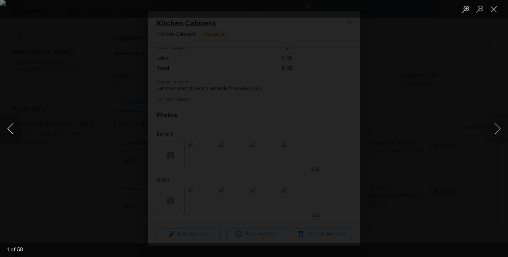
click at [19, 128] on button "Previous image" at bounding box center [10, 129] width 21 height 28
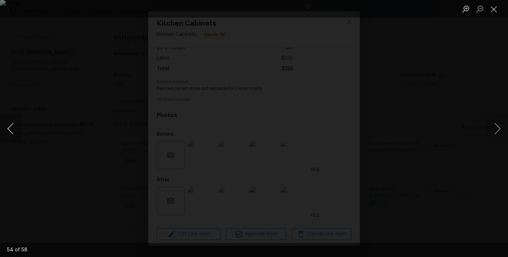
click at [19, 128] on button "Previous image" at bounding box center [10, 129] width 21 height 28
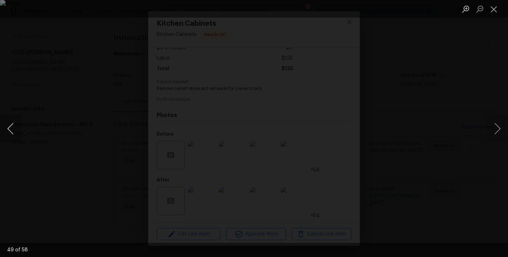
click at [19, 128] on button "Previous image" at bounding box center [10, 129] width 21 height 28
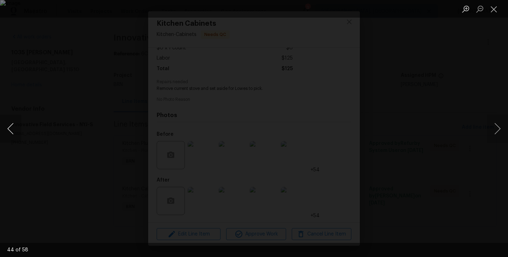
click at [19, 128] on button "Previous image" at bounding box center [10, 129] width 21 height 28
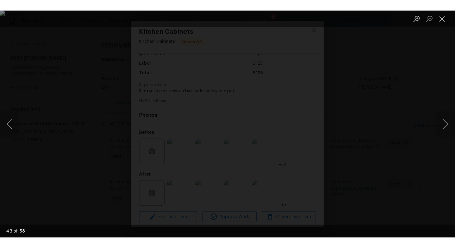
scroll to position [0, 0]
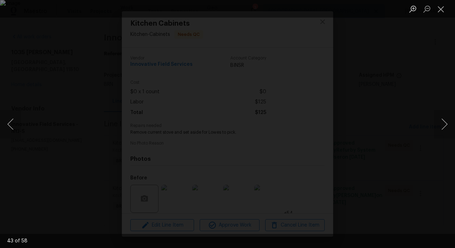
click at [74, 117] on div "Lightbox" at bounding box center [227, 124] width 455 height 248
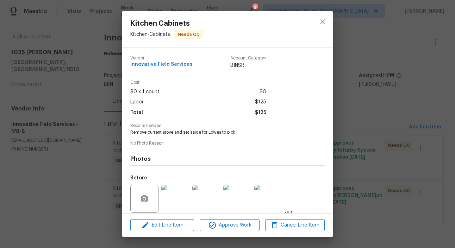
click at [88, 99] on div "Kitchen Cabinets Kitchen - Cabinets Needs QC Vendor Innovative Field Services A…" at bounding box center [227, 124] width 455 height 248
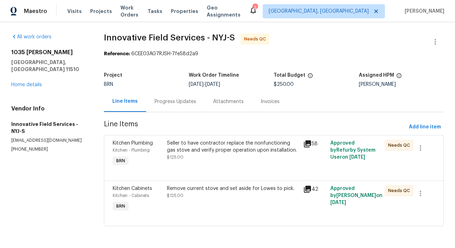
click at [168, 158] on span "$125.00" at bounding box center [175, 157] width 17 height 4
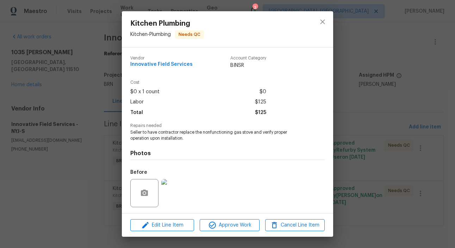
scroll to position [47, 0]
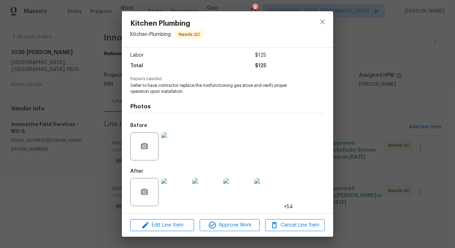
click at [208, 191] on img at bounding box center [206, 192] width 28 height 28
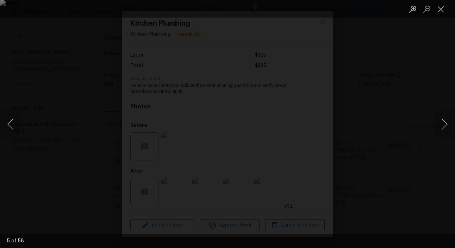
click at [70, 108] on div "Lightbox" at bounding box center [227, 124] width 455 height 248
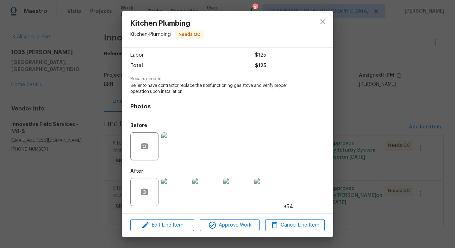
click at [115, 85] on div "Kitchen Plumbing Kitchen - Plumbing Needs QC Vendor Innovative Field Services A…" at bounding box center [227, 124] width 455 height 248
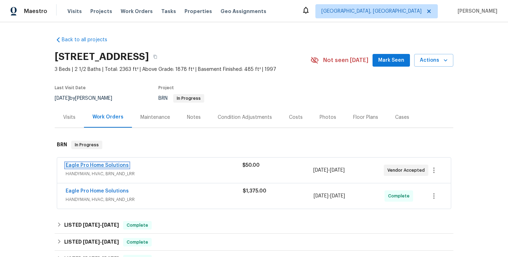
click at [107, 165] on link "Eagle Pro Home Solutions" at bounding box center [97, 165] width 63 height 5
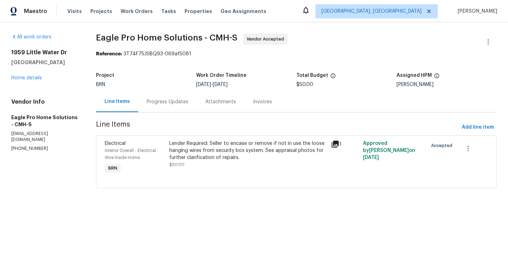
click at [168, 105] on div "Progress Updates" at bounding box center [167, 101] width 59 height 21
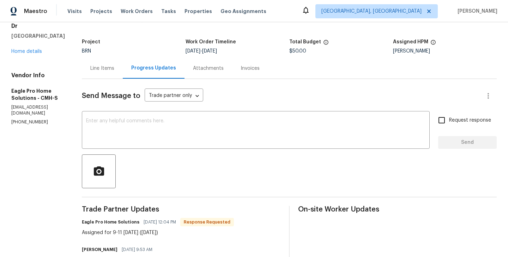
scroll to position [2, 0]
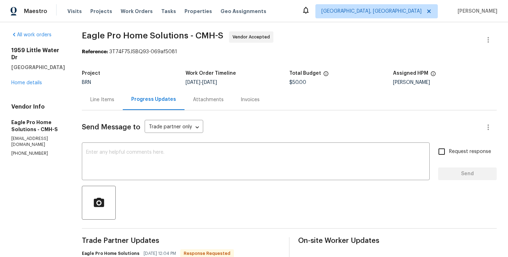
click at [114, 99] on div "Line Items" at bounding box center [102, 99] width 24 height 7
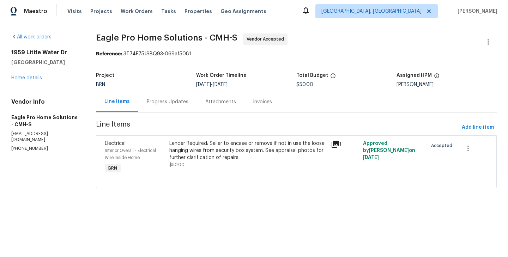
click at [186, 157] on div "Lender Required: Seller to encase or remove if not in use the loose hanging wir…" at bounding box center [247, 150] width 157 height 21
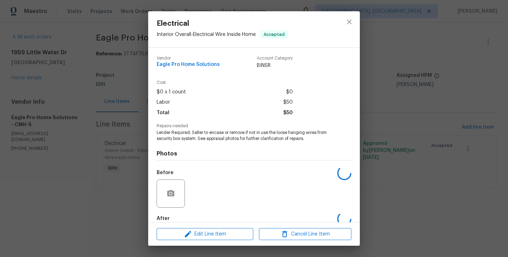
scroll to position [38, 0]
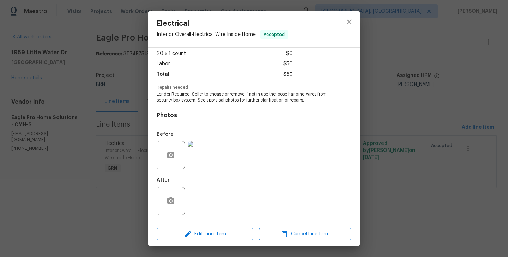
click at [197, 155] on img at bounding box center [202, 155] width 28 height 28
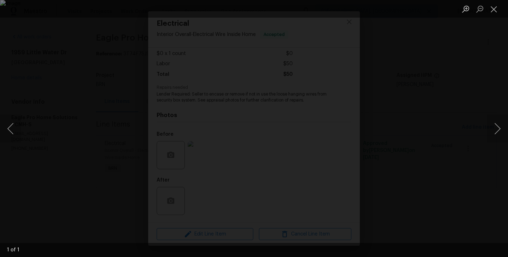
click at [107, 124] on div "Lightbox" at bounding box center [254, 128] width 508 height 257
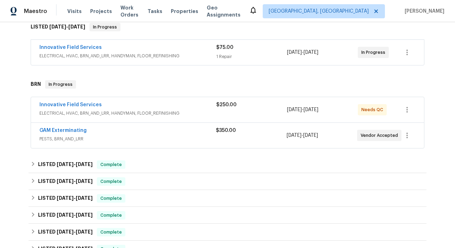
scroll to position [128, 0]
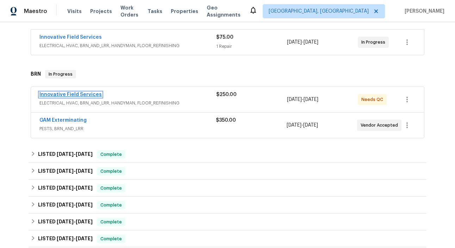
click at [79, 93] on link "Innovative Field Services" at bounding box center [70, 94] width 62 height 5
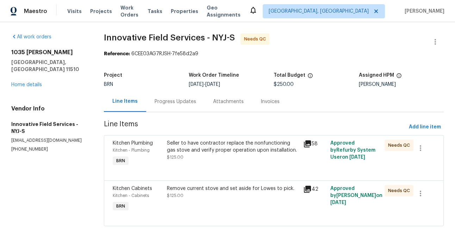
click at [168, 153] on div "Seller to have contractor replace the nonfunctioning gas stove and verify prope…" at bounding box center [233, 147] width 132 height 14
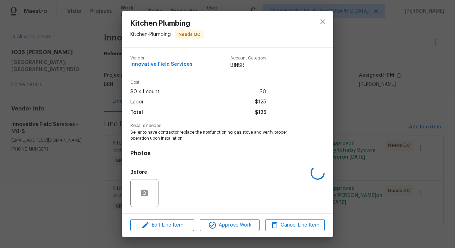
scroll to position [47, 0]
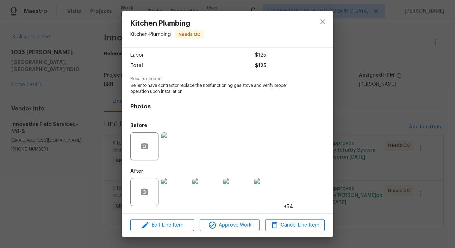
click at [174, 146] on img at bounding box center [175, 147] width 28 height 28
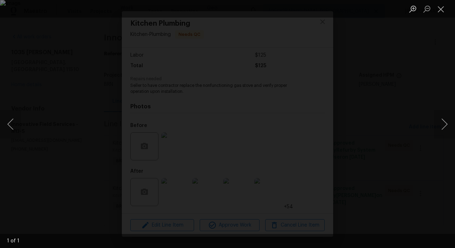
click at [82, 153] on div "Lightbox" at bounding box center [227, 124] width 455 height 248
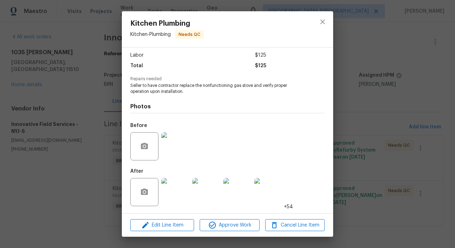
click at [174, 188] on img at bounding box center [175, 192] width 28 height 28
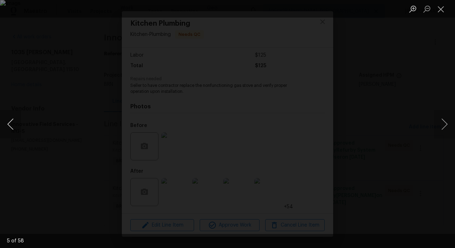
click at [8, 125] on button "Previous image" at bounding box center [10, 124] width 21 height 28
click at [441, 124] on button "Next image" at bounding box center [444, 124] width 21 height 28
click at [443, 122] on button "Next image" at bounding box center [444, 124] width 21 height 28
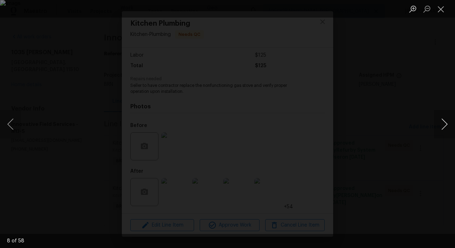
click at [443, 122] on button "Next image" at bounding box center [444, 124] width 21 height 28
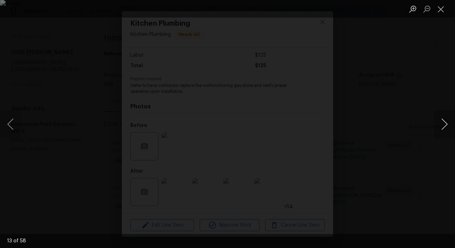
click at [443, 122] on button "Next image" at bounding box center [444, 124] width 21 height 28
click at [448, 123] on button "Next image" at bounding box center [444, 124] width 21 height 28
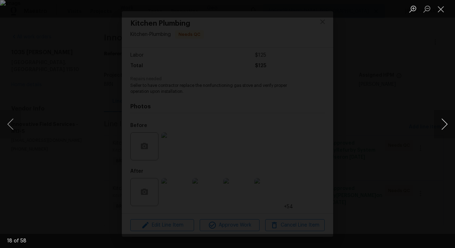
click at [448, 123] on button "Next image" at bounding box center [444, 124] width 21 height 28
click at [12, 126] on button "Previous image" at bounding box center [10, 124] width 21 height 28
click at [439, 125] on button "Next image" at bounding box center [444, 124] width 21 height 28
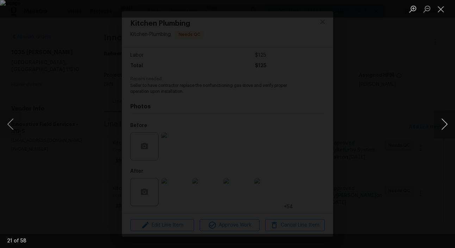
click at [439, 125] on button "Next image" at bounding box center [444, 124] width 21 height 28
click at [9, 125] on button "Previous image" at bounding box center [10, 124] width 21 height 28
click at [440, 129] on button "Next image" at bounding box center [444, 124] width 21 height 28
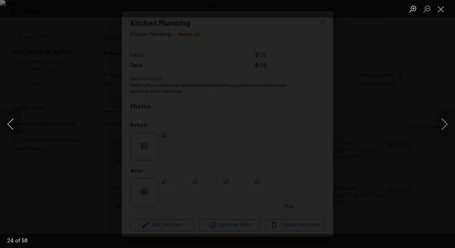
click at [10, 119] on button "Previous image" at bounding box center [10, 124] width 21 height 28
click at [9, 126] on button "Previous image" at bounding box center [10, 124] width 21 height 28
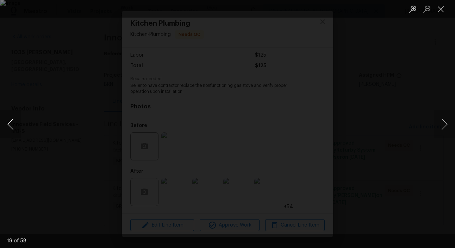
click at [9, 126] on button "Previous image" at bounding box center [10, 124] width 21 height 28
click at [445, 118] on button "Next image" at bounding box center [444, 124] width 21 height 28
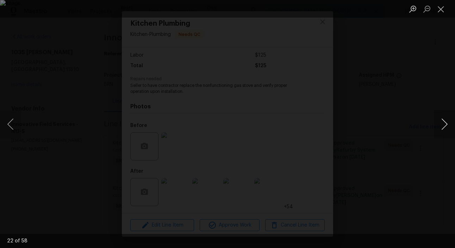
click at [445, 118] on button "Next image" at bounding box center [444, 124] width 21 height 28
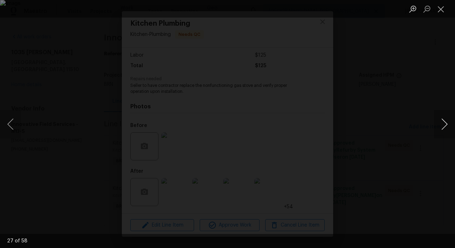
click at [445, 118] on button "Next image" at bounding box center [444, 124] width 21 height 28
click at [447, 124] on button "Next image" at bounding box center [444, 124] width 21 height 28
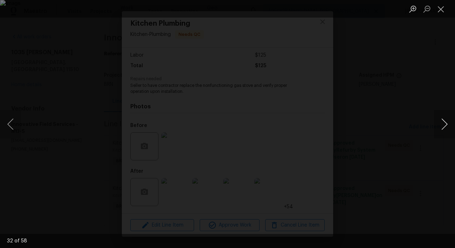
click at [447, 124] on button "Next image" at bounding box center [444, 124] width 21 height 28
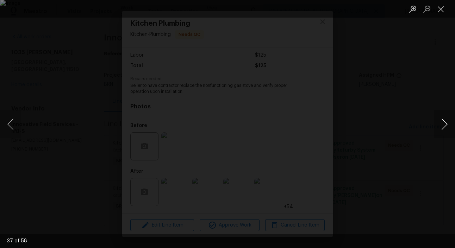
click at [447, 124] on button "Next image" at bounding box center [444, 124] width 21 height 28
click at [8, 122] on button "Previous image" at bounding box center [10, 124] width 21 height 28
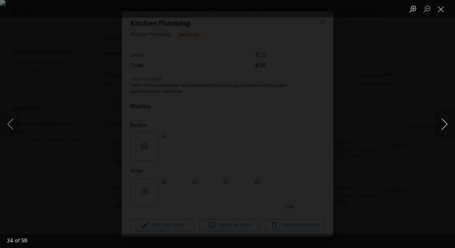
click at [446, 124] on button "Next image" at bounding box center [444, 124] width 21 height 28
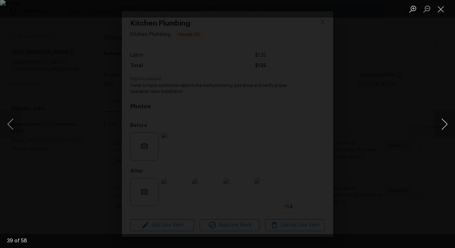
click at [446, 124] on button "Next image" at bounding box center [444, 124] width 21 height 28
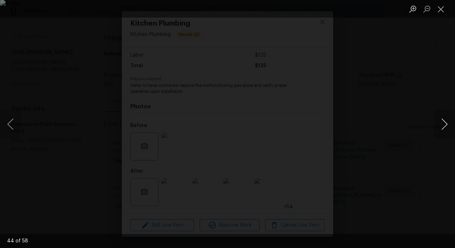
click at [446, 124] on button "Next image" at bounding box center [444, 124] width 21 height 28
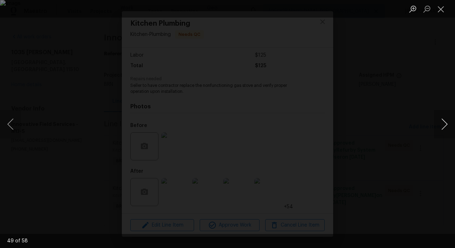
click at [446, 124] on button "Next image" at bounding box center [444, 124] width 21 height 28
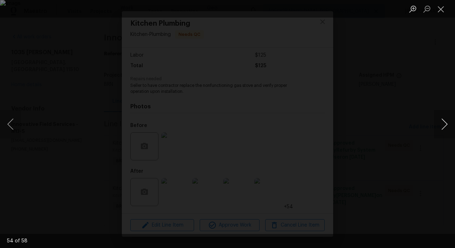
click at [446, 124] on button "Next image" at bounding box center [444, 124] width 21 height 28
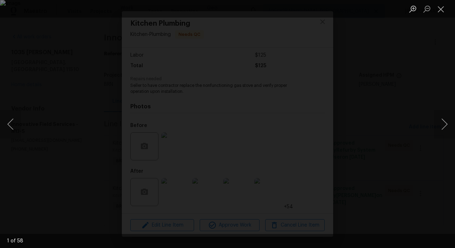
click at [105, 119] on div "Lightbox" at bounding box center [227, 124] width 455 height 248
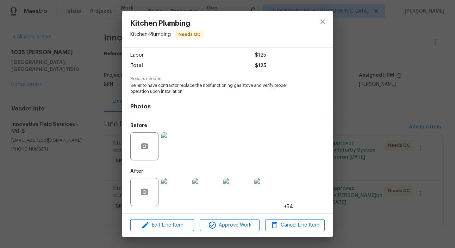
click at [86, 174] on div "Kitchen Plumbing Kitchen - Plumbing Needs QC Vendor Innovative Field Services A…" at bounding box center [227, 124] width 455 height 248
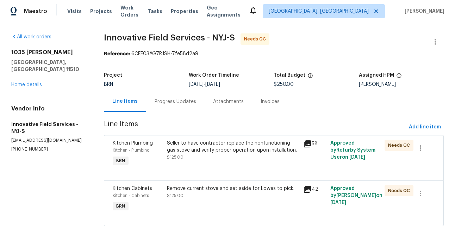
click at [166, 191] on div "Remove current stove and set aside for Lowes to pick. $125.00" at bounding box center [233, 199] width 136 height 32
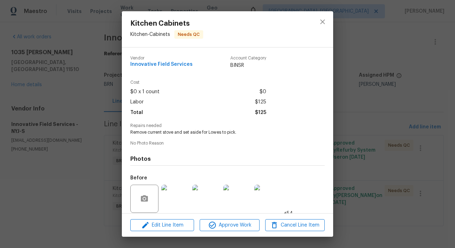
scroll to position [53, 0]
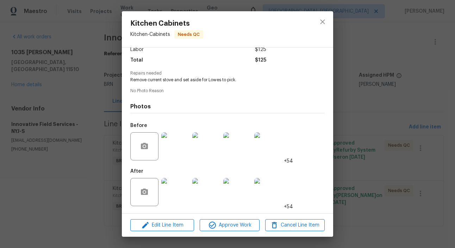
click at [172, 185] on img at bounding box center [175, 192] width 28 height 28
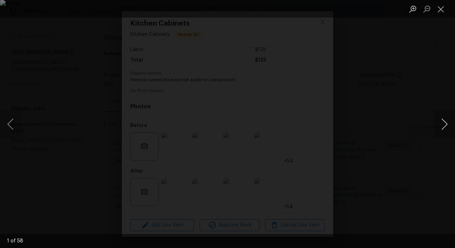
click at [444, 123] on button "Next image" at bounding box center [444, 124] width 21 height 28
click at [10, 126] on button "Previous image" at bounding box center [10, 124] width 21 height 28
click at [443, 127] on button "Next image" at bounding box center [444, 124] width 21 height 28
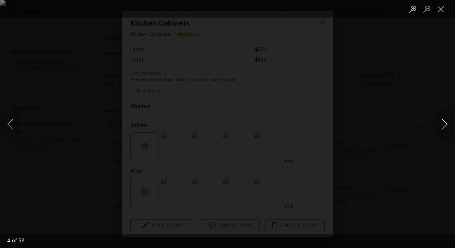
click at [443, 127] on button "Next image" at bounding box center [444, 124] width 21 height 28
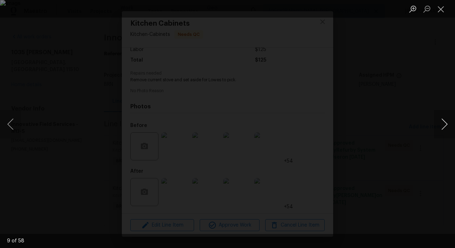
click at [443, 127] on button "Next image" at bounding box center [444, 124] width 21 height 28
click at [444, 123] on button "Next image" at bounding box center [444, 124] width 21 height 28
click at [10, 124] on button "Previous image" at bounding box center [10, 124] width 21 height 28
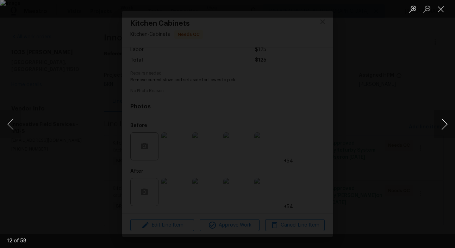
click at [439, 128] on button "Next image" at bounding box center [444, 124] width 21 height 28
click at [442, 124] on button "Next image" at bounding box center [444, 124] width 21 height 28
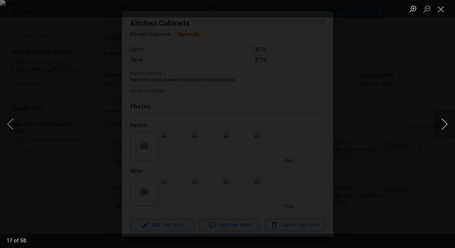
click at [442, 124] on button "Next image" at bounding box center [444, 124] width 21 height 28
click at [10, 123] on button "Previous image" at bounding box center [10, 124] width 21 height 28
click at [441, 125] on button "Next image" at bounding box center [444, 124] width 21 height 28
click at [445, 126] on button "Next image" at bounding box center [444, 124] width 21 height 28
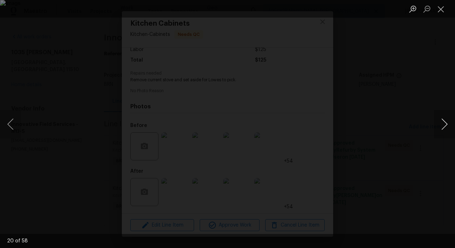
click at [445, 126] on button "Next image" at bounding box center [444, 124] width 21 height 28
click at [441, 124] on button "Next image" at bounding box center [444, 124] width 21 height 28
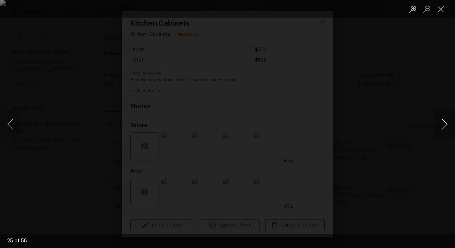
click at [441, 124] on button "Next image" at bounding box center [444, 124] width 21 height 28
click at [11, 127] on button "Previous image" at bounding box center [10, 124] width 21 height 28
click at [440, 124] on button "Next image" at bounding box center [444, 124] width 21 height 28
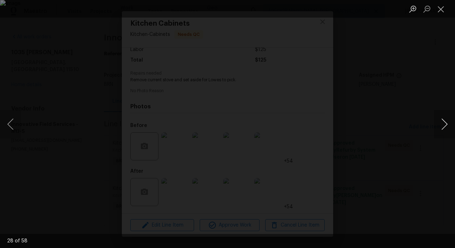
click at [440, 124] on button "Next image" at bounding box center [444, 124] width 21 height 28
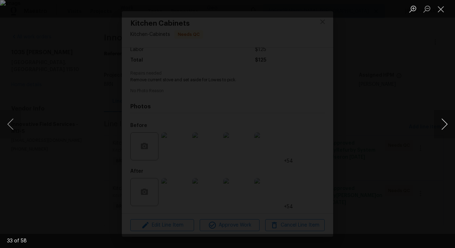
click at [440, 124] on button "Next image" at bounding box center [444, 124] width 21 height 28
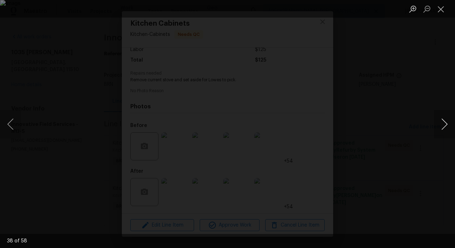
click at [440, 124] on button "Next image" at bounding box center [444, 124] width 21 height 28
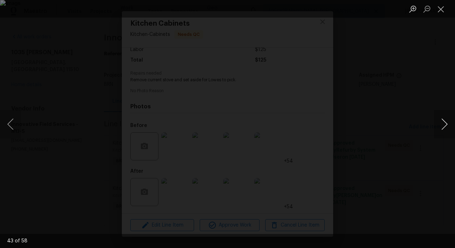
click at [440, 124] on button "Next image" at bounding box center [444, 124] width 21 height 28
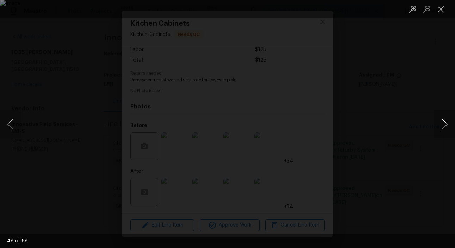
click at [440, 124] on button "Next image" at bounding box center [444, 124] width 21 height 28
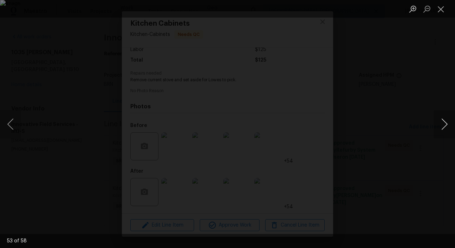
click at [440, 124] on button "Next image" at bounding box center [444, 124] width 21 height 28
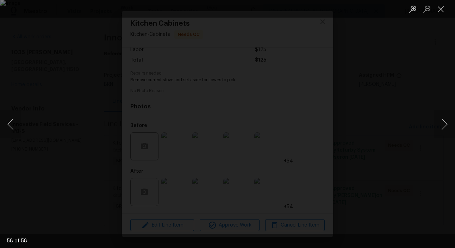
click at [46, 76] on div "Lightbox" at bounding box center [227, 124] width 455 height 248
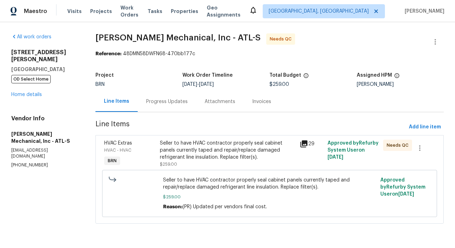
click at [158, 152] on div "Seller to have HVAC contractor properly seal cabinet panels currently taped and…" at bounding box center [228, 154] width 140 height 32
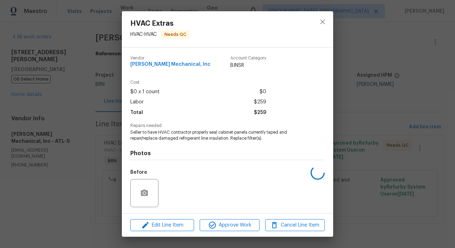
scroll to position [47, 0]
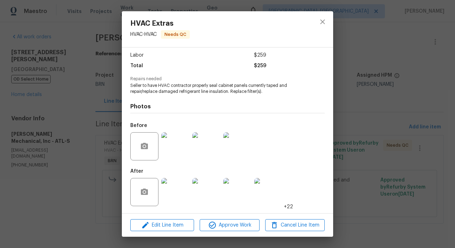
click at [178, 143] on img at bounding box center [175, 147] width 28 height 28
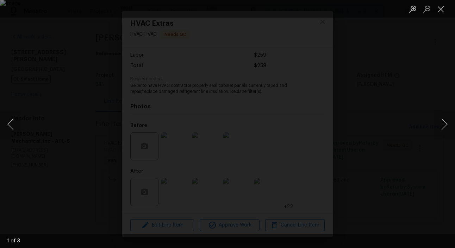
click at [34, 118] on div "Lightbox" at bounding box center [227, 124] width 455 height 248
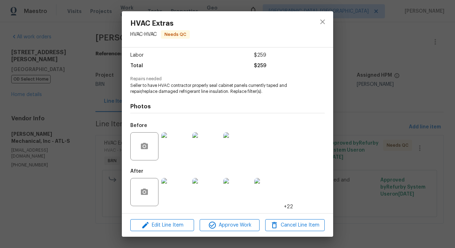
click at [174, 150] on img at bounding box center [175, 147] width 28 height 28
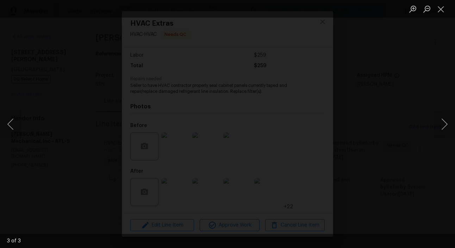
click at [22, 169] on div "Lightbox" at bounding box center [227, 124] width 455 height 248
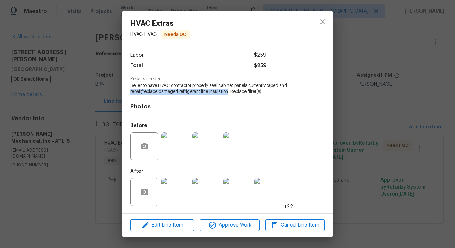
drag, startPoint x: 130, startPoint y: 92, endPoint x: 229, endPoint y: 92, distance: 99.0
click at [229, 92] on div "Vendor [PERSON_NAME] Mechanical, Inc Account Category BINSR Cost $0 x 1 count $…" at bounding box center [227, 131] width 211 height 166
click at [169, 195] on img at bounding box center [175, 192] width 28 height 28
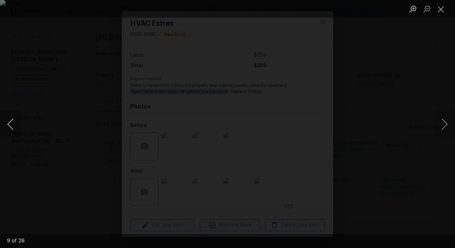
click at [9, 127] on button "Previous image" at bounding box center [10, 124] width 21 height 28
click at [7, 124] on button "Previous image" at bounding box center [10, 124] width 21 height 28
click at [12, 124] on button "Previous image" at bounding box center [10, 124] width 21 height 28
click at [443, 124] on button "Next image" at bounding box center [444, 124] width 21 height 28
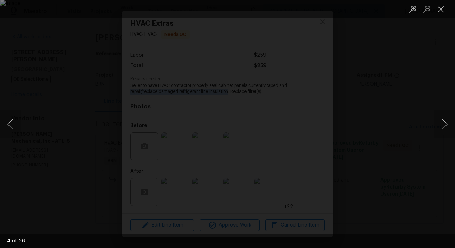
click at [77, 150] on div "Lightbox" at bounding box center [227, 124] width 455 height 248
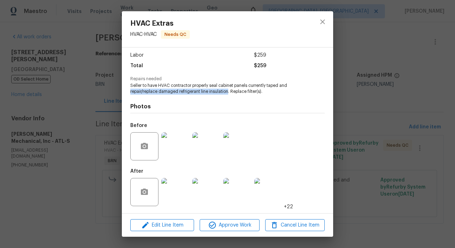
click at [170, 149] on img at bounding box center [175, 147] width 28 height 28
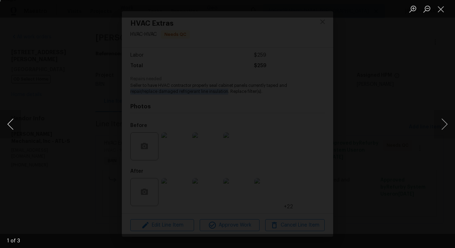
click at [18, 121] on button "Previous image" at bounding box center [10, 124] width 21 height 28
click at [37, 125] on div "Lightbox" at bounding box center [227, 124] width 455 height 248
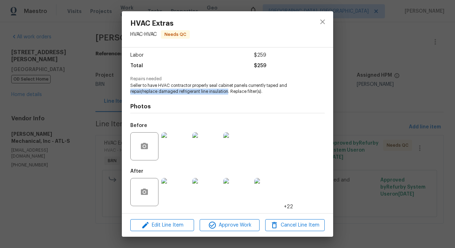
click at [179, 190] on img at bounding box center [175, 192] width 28 height 28
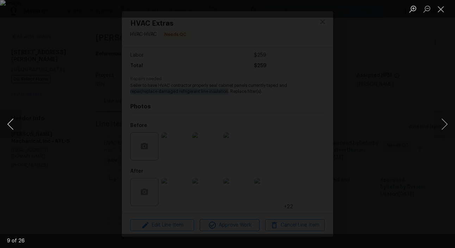
click at [7, 119] on button "Previous image" at bounding box center [10, 124] width 21 height 28
click at [94, 130] on div "Lightbox" at bounding box center [227, 124] width 455 height 248
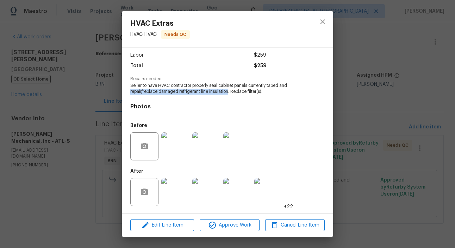
click at [188, 142] on img at bounding box center [175, 147] width 28 height 28
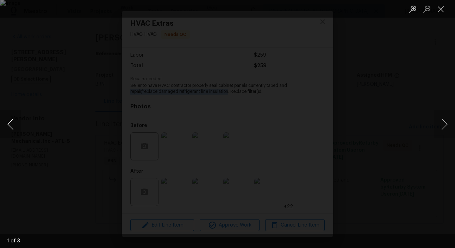
click at [16, 125] on button "Previous image" at bounding box center [10, 124] width 21 height 28
click at [423, 109] on div "Lightbox" at bounding box center [227, 124] width 455 height 248
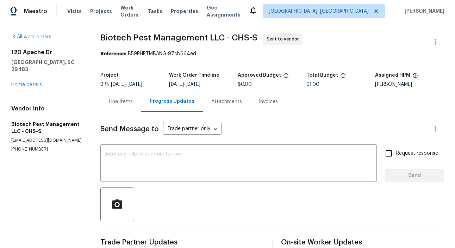
click at [92, 182] on div "All work orders [STREET_ADDRESS] Home details Vendor Info Biotech Pest Manageme…" at bounding box center [227, 162] width 455 height 281
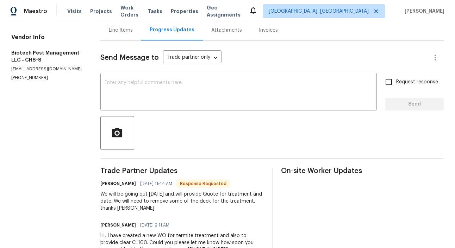
scroll to position [97, 0]
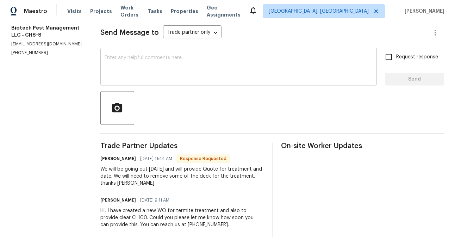
click at [145, 64] on textarea at bounding box center [239, 67] width 268 height 25
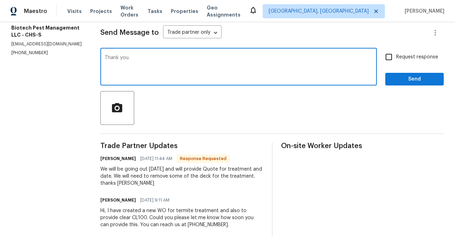
type textarea "Thank you."
click at [387, 64] on input "Request response" at bounding box center [389, 57] width 15 height 15
checkbox input "true"
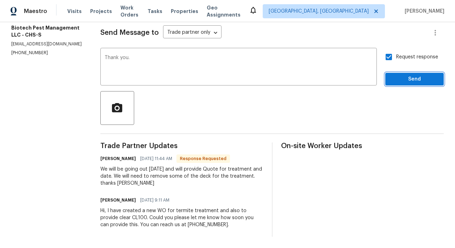
click at [415, 79] on span "Send" at bounding box center [414, 79] width 47 height 9
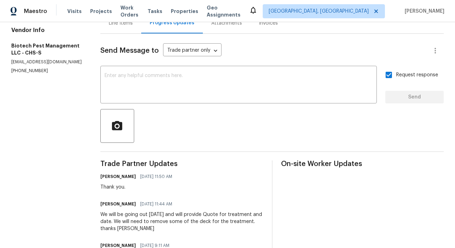
scroll to position [67, 0]
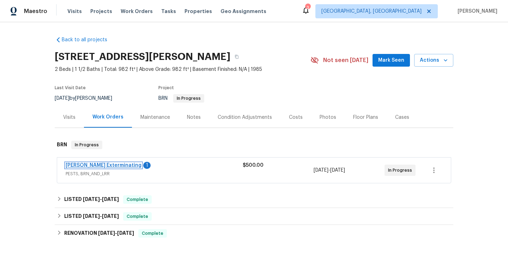
click at [105, 166] on link "Belle Meade Exterminating" at bounding box center [104, 165] width 76 height 5
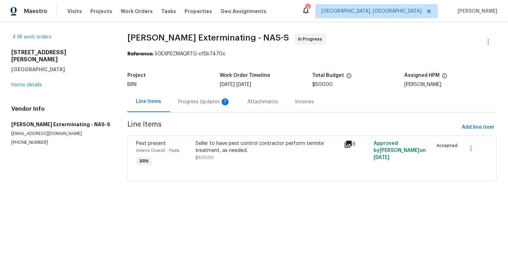
click at [191, 106] on div "Progress Updates 1" at bounding box center [204, 101] width 69 height 21
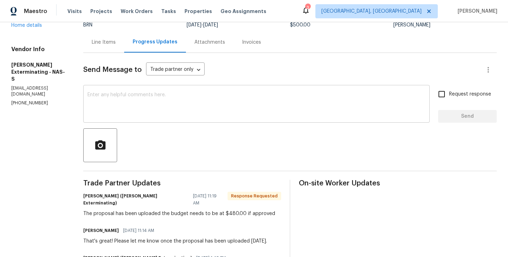
scroll to position [54, 0]
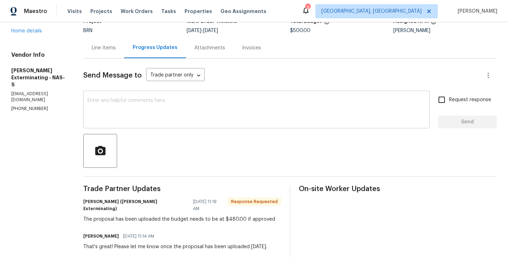
click at [111, 97] on div "x ​" at bounding box center [256, 110] width 346 height 36
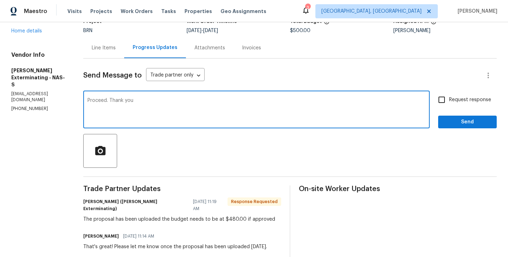
type textarea "Proceed. Thank you"
click at [432, 95] on div "Proceed. Thank you x ​ Request response Send" at bounding box center [289, 110] width 413 height 36
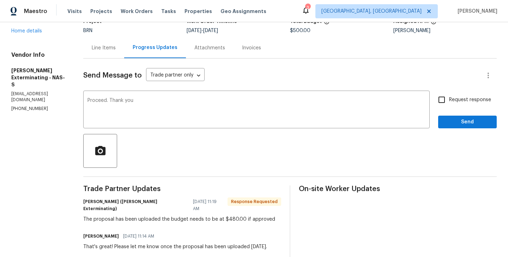
click at [439, 102] on input "Request response" at bounding box center [441, 99] width 15 height 15
checkbox input "true"
click at [465, 123] on span "Send" at bounding box center [466, 122] width 47 height 9
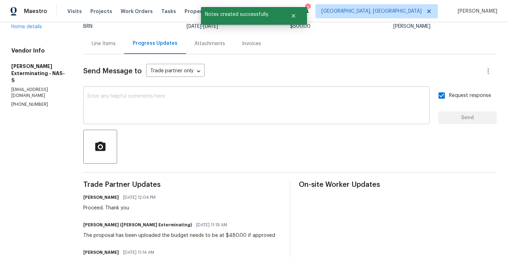
scroll to position [59, 0]
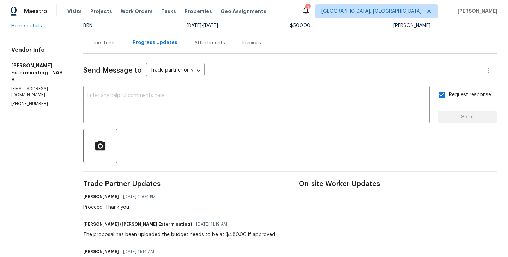
click at [100, 53] on div "Line Items" at bounding box center [103, 42] width 41 height 21
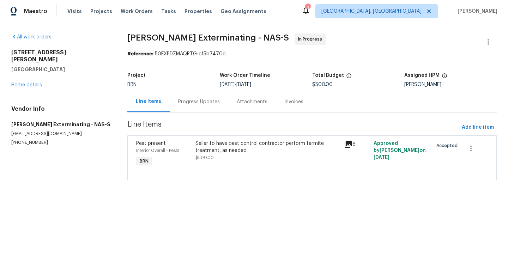
click at [191, 151] on div "Interior Overall - Pests" at bounding box center [163, 150] width 55 height 7
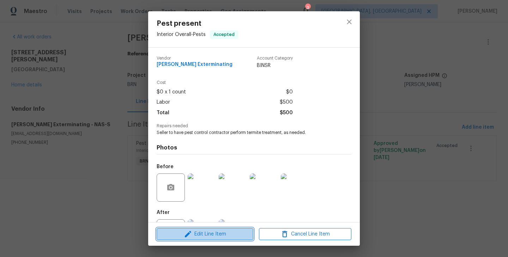
click at [218, 228] on button "Edit Line Item" at bounding box center [204, 234] width 97 height 12
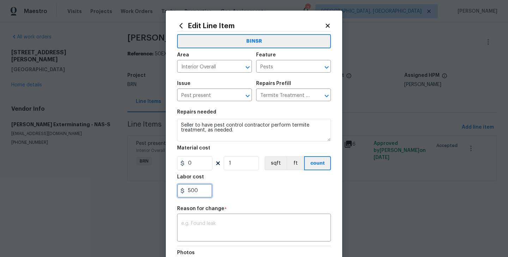
click at [196, 190] on input "500" at bounding box center [194, 191] width 35 height 14
type input "480"
click at [206, 222] on textarea at bounding box center [253, 228] width 145 height 15
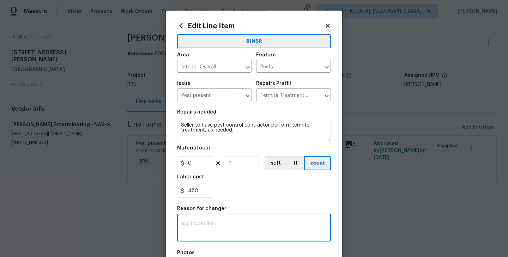
paste textarea "(RK) Updated per vendors final cost."
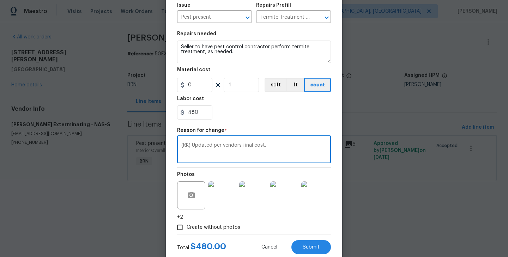
scroll to position [98, 0]
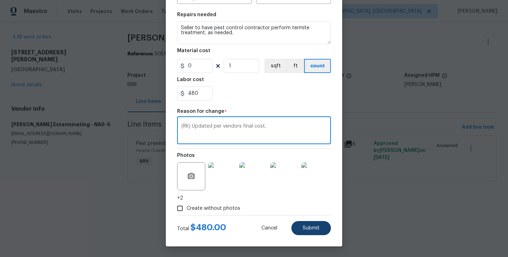
type textarea "(RK) Updated per vendors final cost."
click at [306, 224] on button "Submit" at bounding box center [310, 228] width 39 height 14
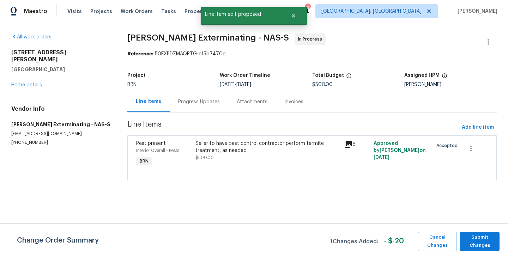
scroll to position [0, 0]
click at [472, 243] on span "Submit Changes" at bounding box center [479, 241] width 33 height 16
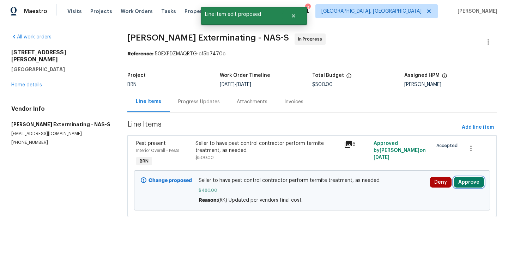
click at [474, 180] on button "Approve" at bounding box center [468, 182] width 30 height 11
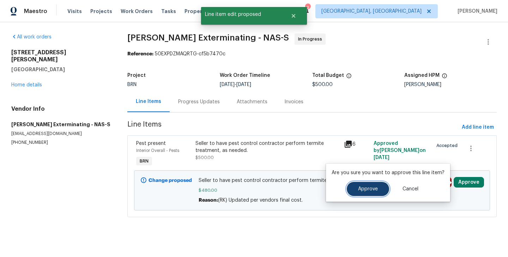
click at [361, 185] on button "Approve" at bounding box center [367, 189] width 42 height 14
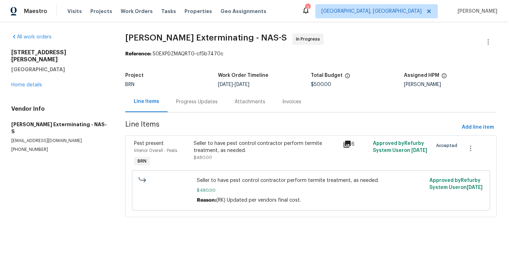
click at [92, 170] on section "All work orders 288 Donna Dr Apt F Hendersonville, TN 37075 Home details Vendor…" at bounding box center [59, 129] width 97 height 192
click at [197, 98] on div "Progress Updates" at bounding box center [196, 101] width 59 height 21
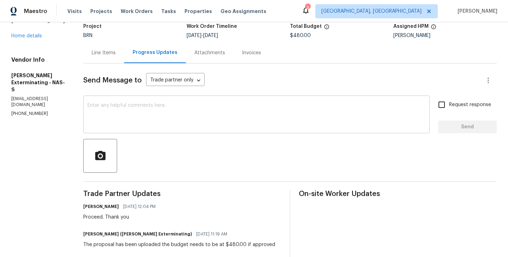
scroll to position [35, 0]
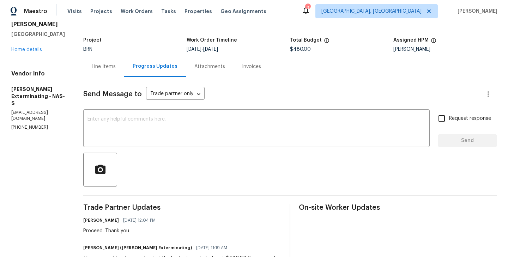
click at [97, 66] on div "Line Items" at bounding box center [104, 66] width 24 height 7
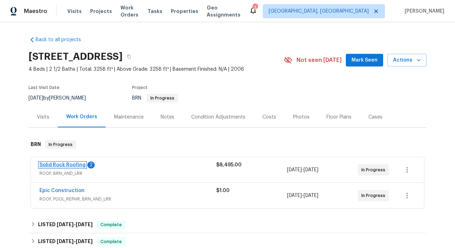
click at [67, 165] on link "Solid Rock Roofing" at bounding box center [62, 165] width 46 height 5
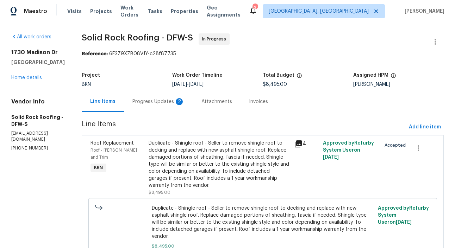
click at [141, 163] on div "Roof Replacement Roof - [PERSON_NAME] and Trim BRN" at bounding box center [117, 168] width 58 height 61
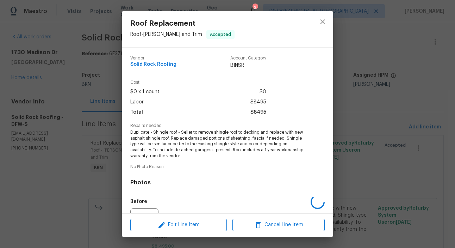
scroll to position [76, 0]
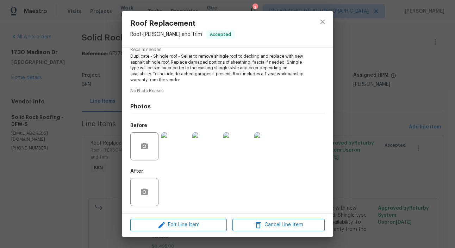
click at [101, 147] on div "Roof Replacement Roof - [PERSON_NAME] and Trim Accepted Vendor Solid Rock Roofi…" at bounding box center [227, 124] width 455 height 248
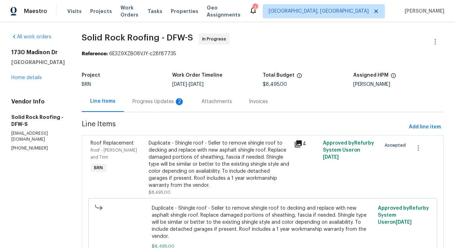
click at [174, 104] on div "Progress Updates 2" at bounding box center [159, 101] width 52 height 7
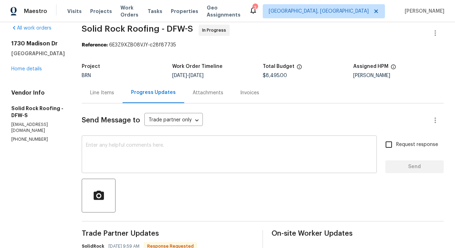
scroll to position [4, 0]
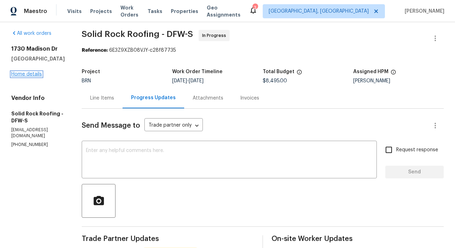
click at [38, 75] on link "Home details" at bounding box center [26, 74] width 31 height 5
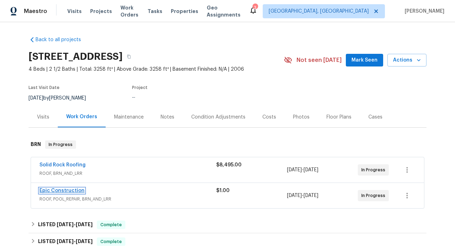
click at [69, 192] on link "Epic Construction" at bounding box center [61, 191] width 45 height 5
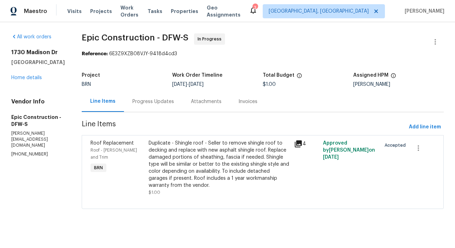
click at [150, 102] on div "Progress Updates" at bounding box center [154, 101] width 42 height 7
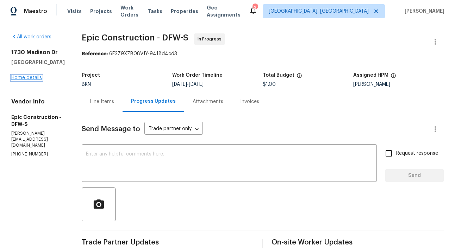
click at [36, 80] on link "Home details" at bounding box center [26, 77] width 31 height 5
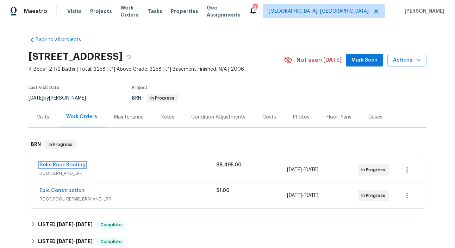
click at [74, 167] on link "Solid Rock Roofing" at bounding box center [62, 165] width 46 height 5
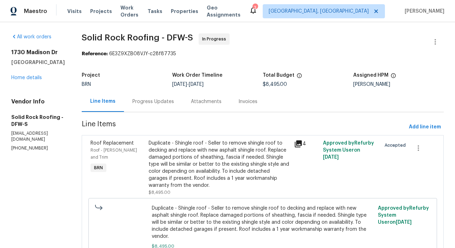
click at [147, 106] on div "Progress Updates" at bounding box center [153, 101] width 59 height 21
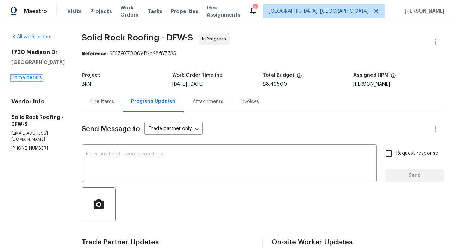
click at [18, 78] on link "Home details" at bounding box center [26, 77] width 31 height 5
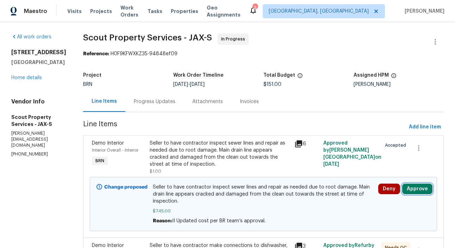
click at [424, 195] on button "Approve" at bounding box center [417, 189] width 30 height 11
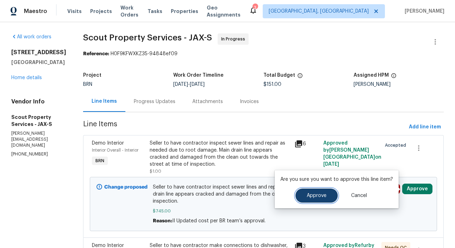
click at [313, 192] on button "Approve" at bounding box center [317, 196] width 42 height 14
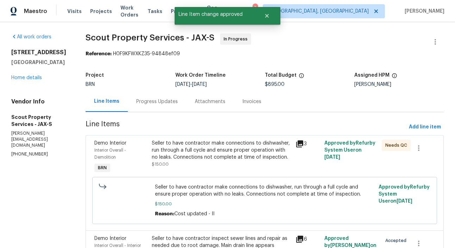
click at [165, 109] on div "Progress Updates" at bounding box center [157, 101] width 59 height 21
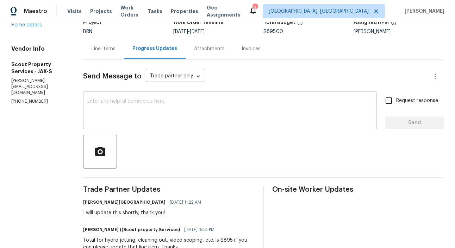
scroll to position [21, 0]
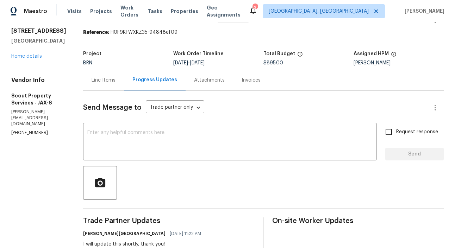
click at [83, 87] on div "Line Items" at bounding box center [103, 80] width 41 height 21
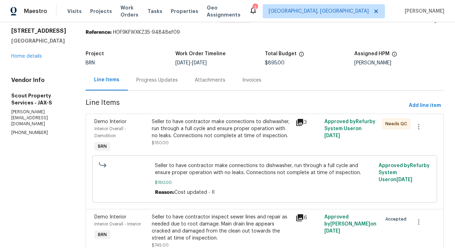
click at [2, 184] on div "All work orders [STREET_ADDRESS] Home details Vendor Info Scout Property Servic…" at bounding box center [227, 166] width 455 height 331
click at [37, 181] on section "All work orders [STREET_ADDRESS] Home details Vendor Info Scout Property Servic…" at bounding box center [39, 166] width 57 height 309
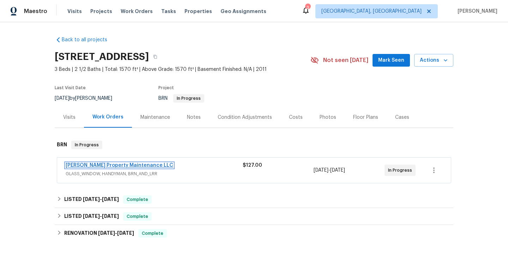
click at [111, 165] on link "[PERSON_NAME] Property Maintenance LLC" at bounding box center [119, 165] width 107 height 5
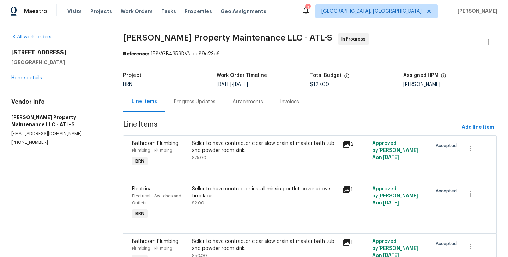
scroll to position [43, 0]
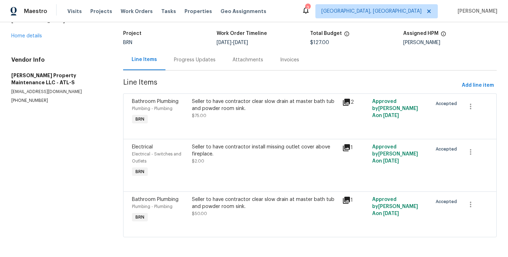
click at [186, 63] on div "Progress Updates" at bounding box center [194, 59] width 59 height 21
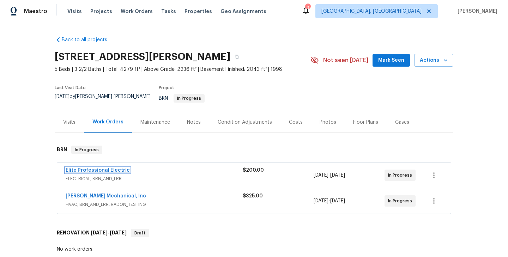
click at [110, 168] on link "Elite Professional Electric" at bounding box center [98, 170] width 64 height 5
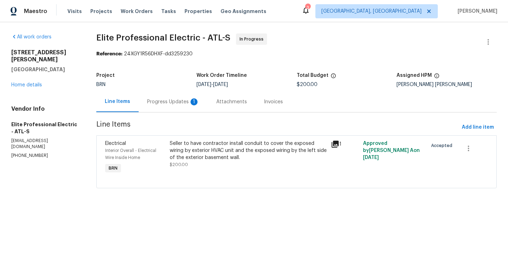
click at [192, 103] on div "1" at bounding box center [193, 101] width 7 height 7
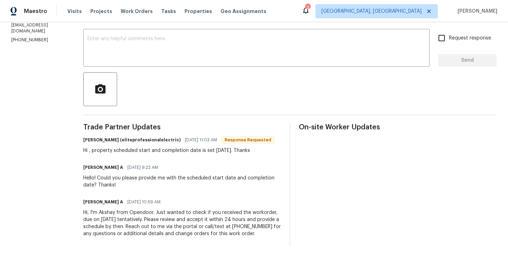
scroll to position [123, 0]
drag, startPoint x: 109, startPoint y: 145, endPoint x: 262, endPoint y: 145, distance: 152.6
click at [262, 147] on div "Hi , property scheduled start and completion date is set [DATE]. Thanks" at bounding box center [178, 150] width 191 height 7
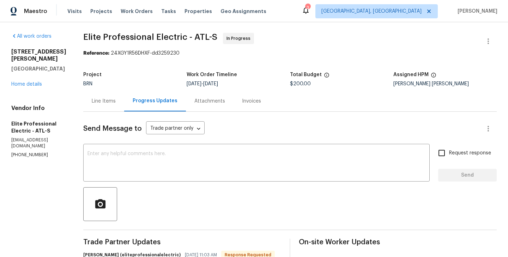
scroll to position [0, 0]
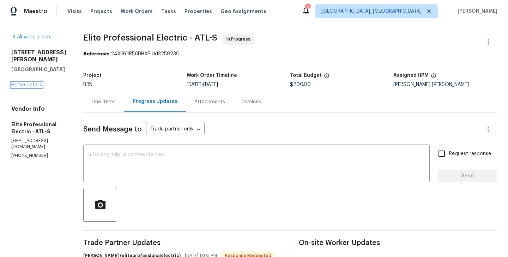
click at [27, 82] on link "Home details" at bounding box center [26, 84] width 31 height 5
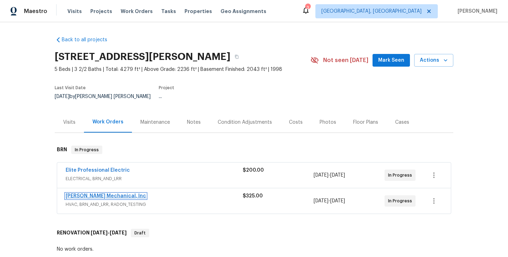
click at [109, 193] on link "[PERSON_NAME] Mechanical, Inc" at bounding box center [106, 195] width 80 height 5
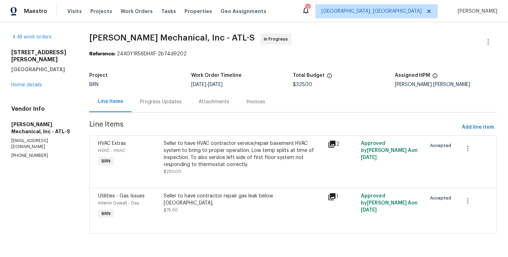
click at [180, 106] on div "Progress Updates" at bounding box center [160, 101] width 59 height 21
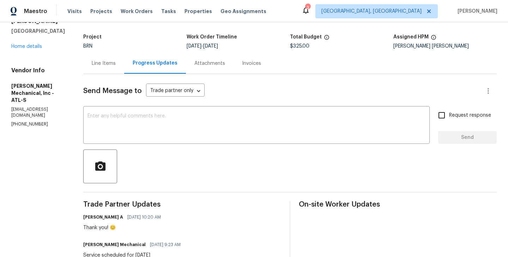
scroll to position [32, 0]
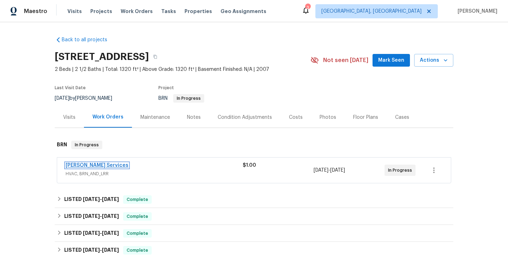
click at [105, 164] on link "Tony Barrett Services" at bounding box center [97, 165] width 63 height 5
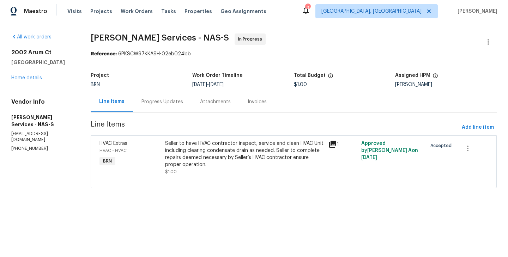
click at [149, 161] on div "HVAC Extras HVAC - HVAC BRN" at bounding box center [129, 157] width 65 height 39
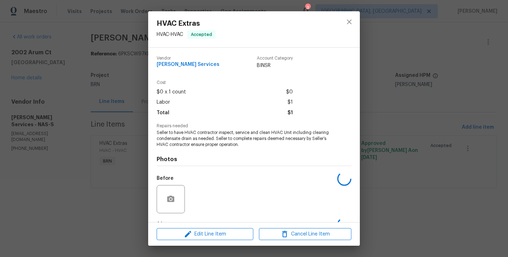
scroll to position [44, 0]
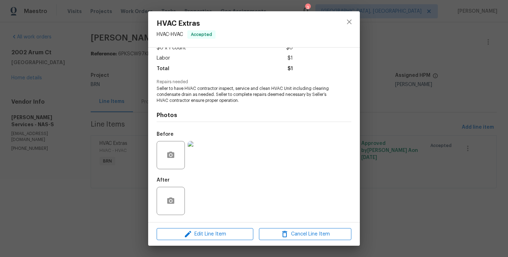
click at [134, 165] on div "HVAC Extras HVAC - HVAC Accepted Vendor Tony Barrett Services Account Category …" at bounding box center [254, 128] width 508 height 257
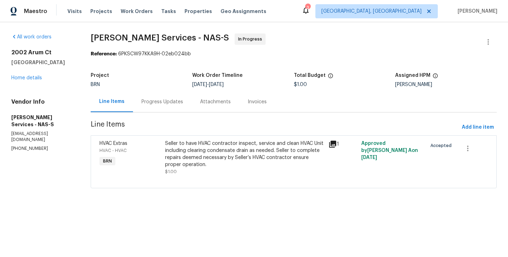
click at [168, 108] on div "Progress Updates" at bounding box center [162, 101] width 59 height 21
